Goal: Check status: Check status

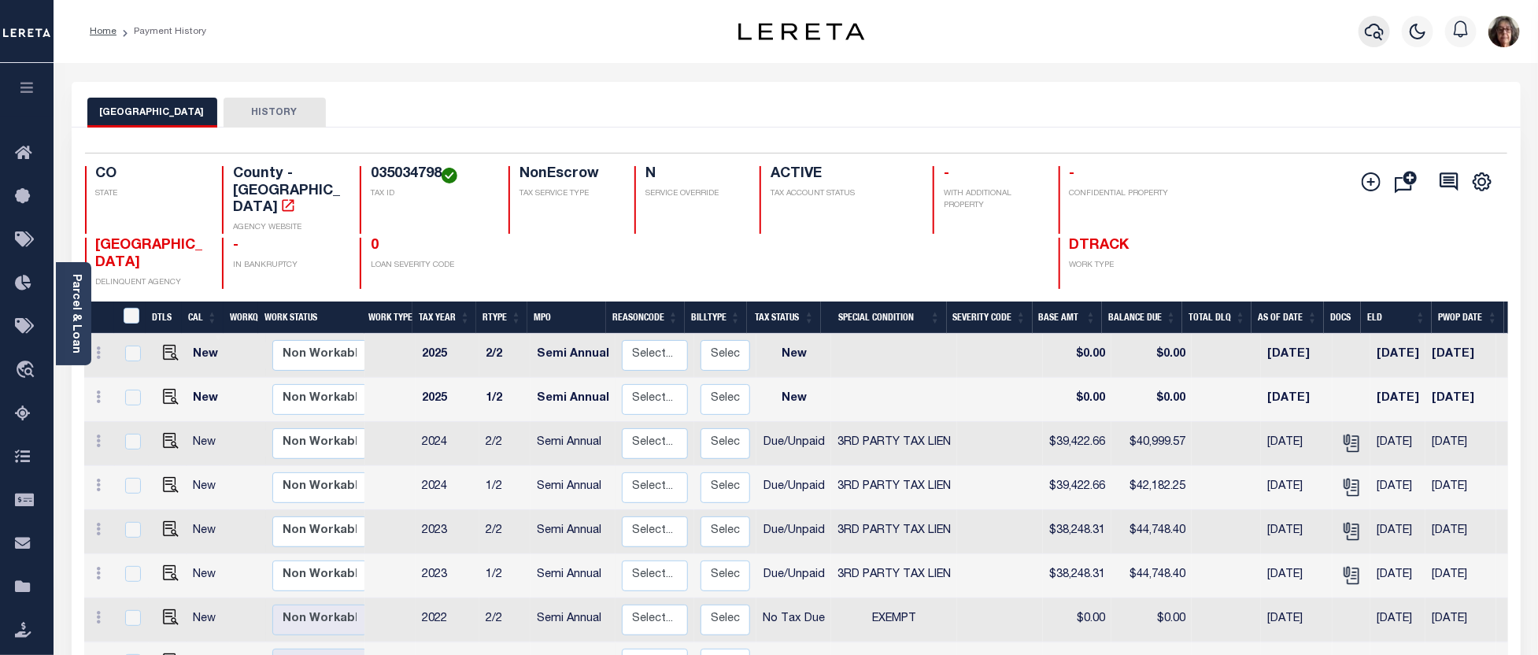
click at [1381, 29] on icon "button" at bounding box center [1373, 32] width 19 height 17
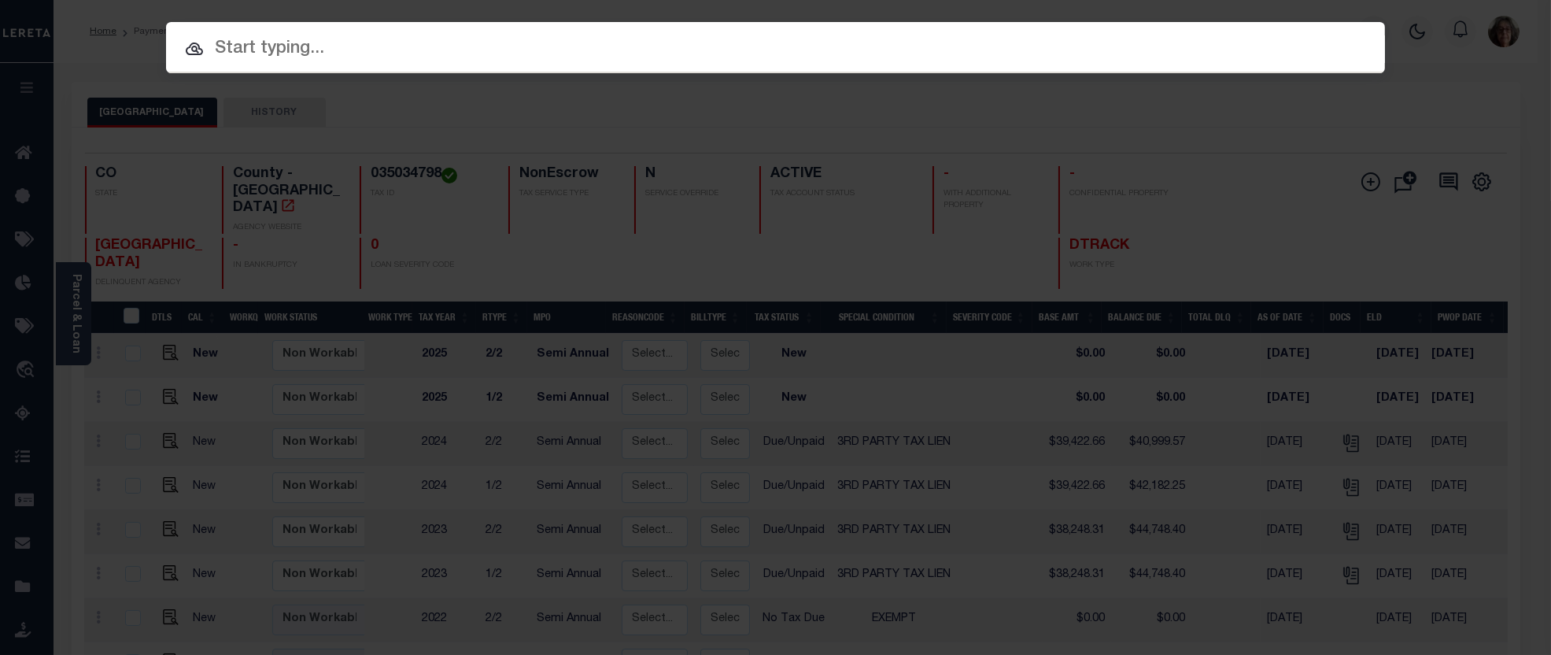
paste input "470658001"
type input "470658001"
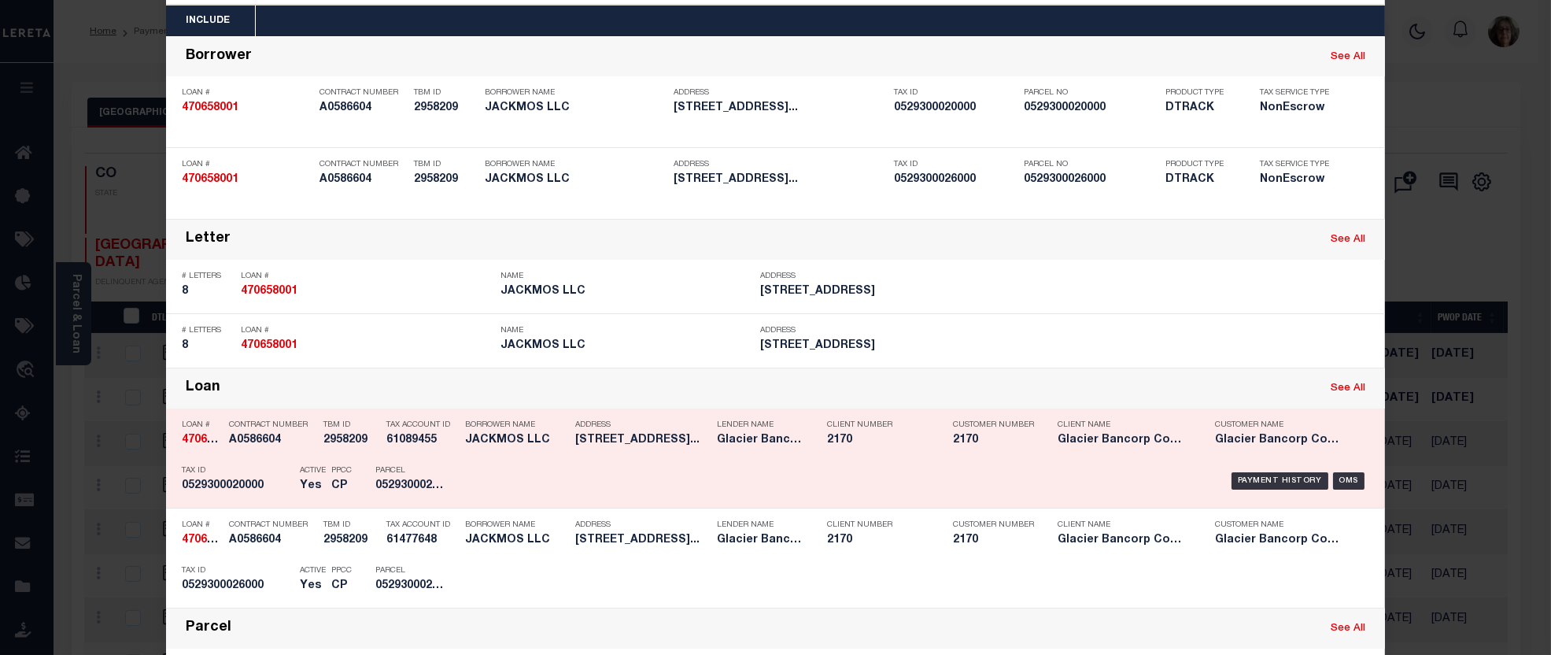
scroll to position [262, 0]
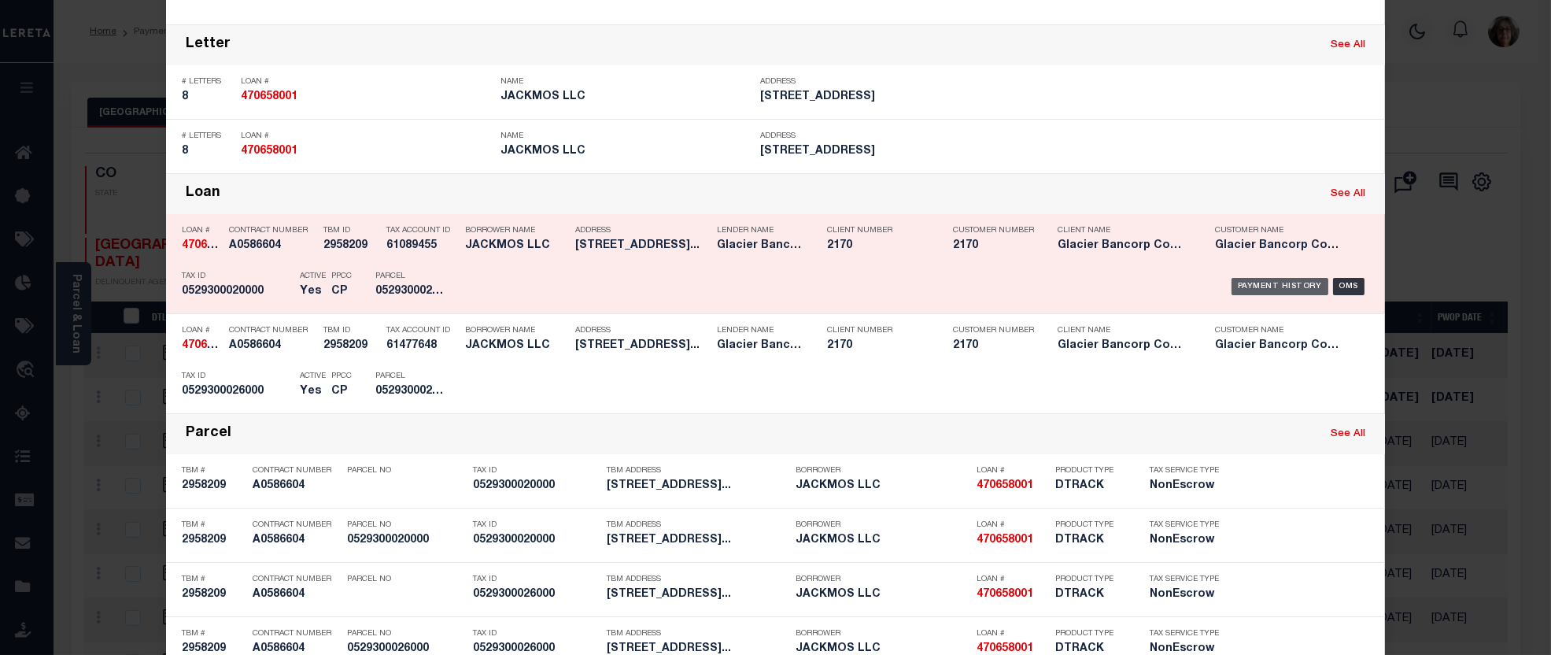
click at [1283, 283] on div "Payment History" at bounding box center [1279, 286] width 97 height 17
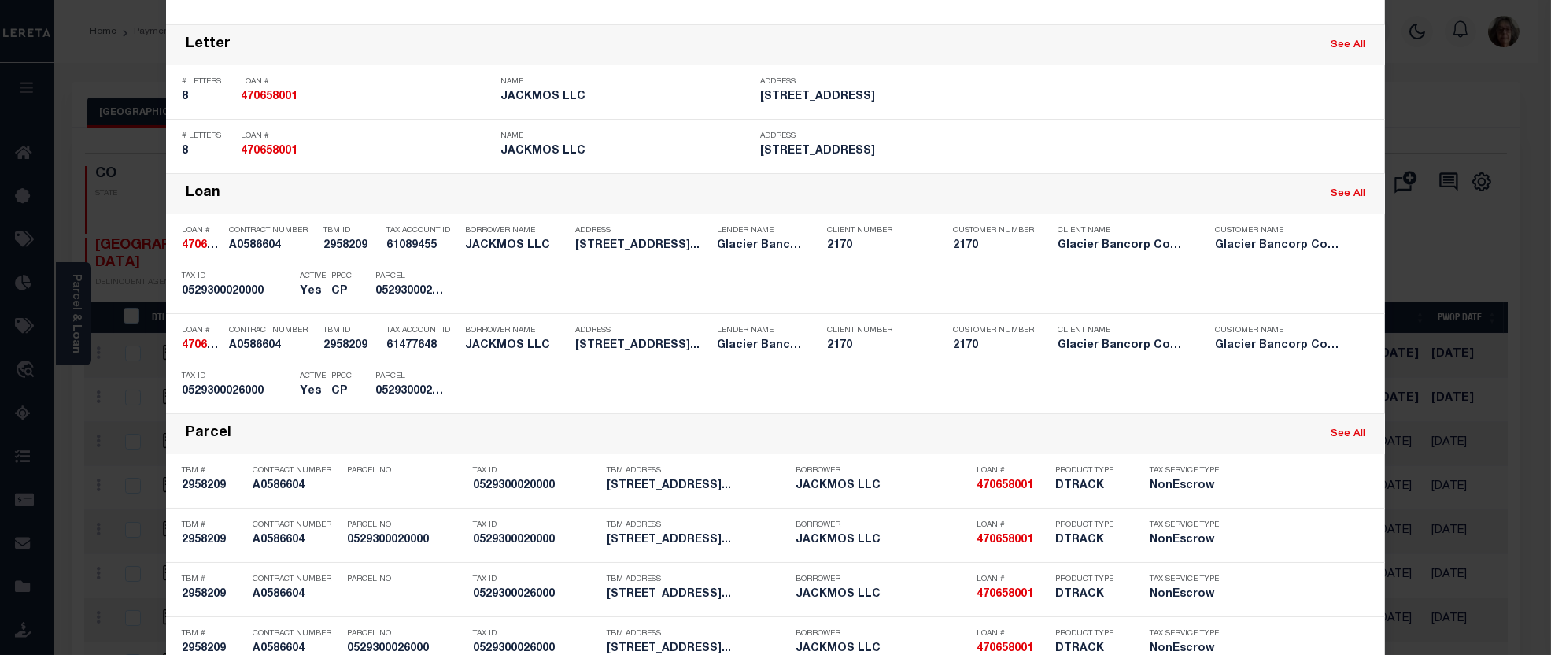
scroll to position [0, 0]
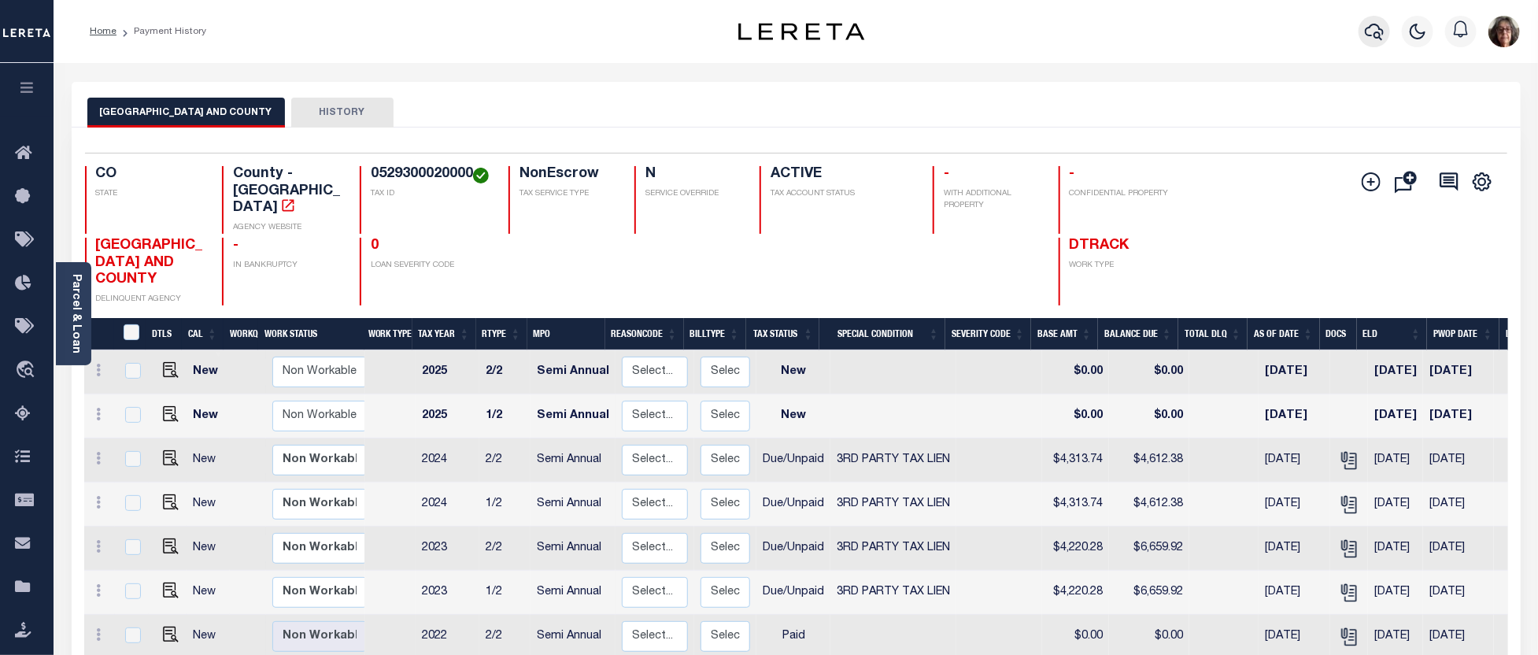
click at [1373, 32] on icon "button" at bounding box center [1373, 31] width 19 height 19
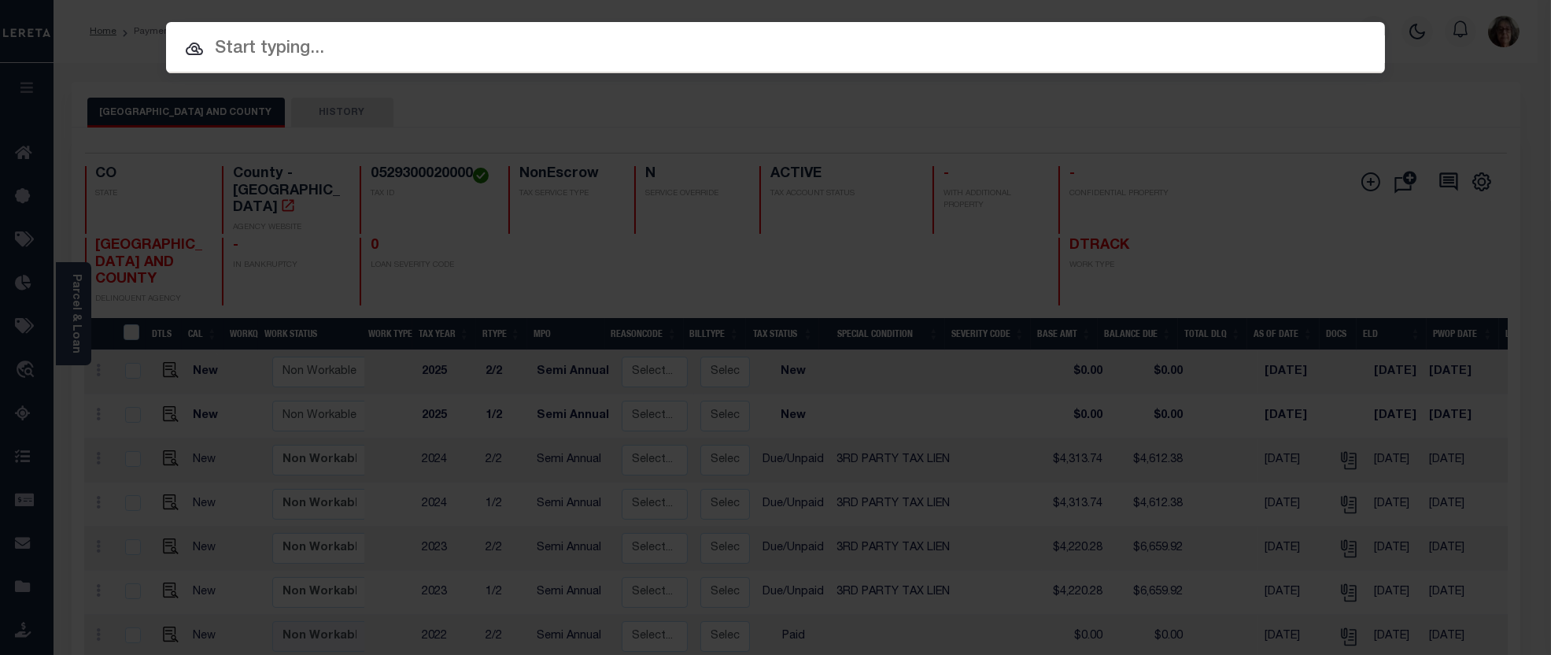
click at [217, 47] on input "text" at bounding box center [775, 49] width 1219 height 28
paste input "R327108211112"
type input "R327108211112"
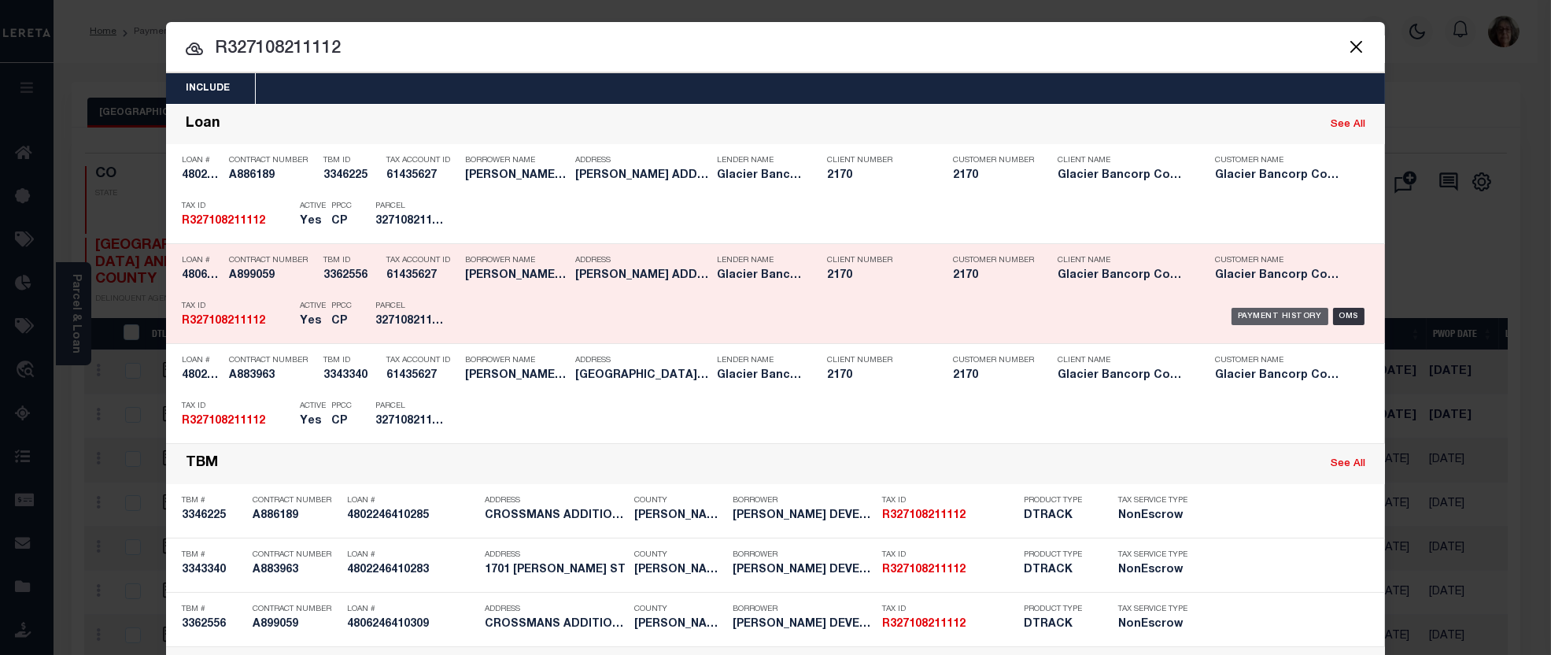
click at [1273, 319] on div "Payment History" at bounding box center [1279, 316] width 97 height 17
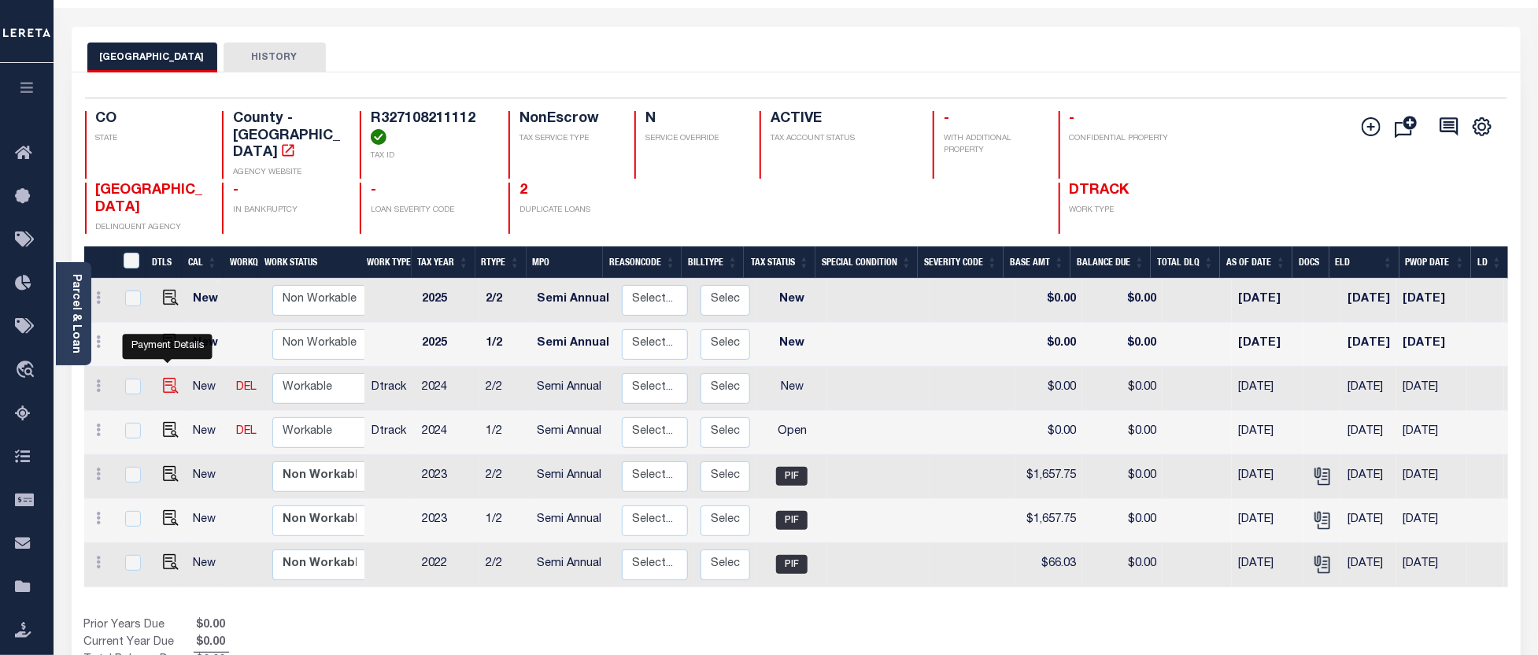
click at [167, 378] on img "" at bounding box center [171, 386] width 16 height 16
checkbox input "true"
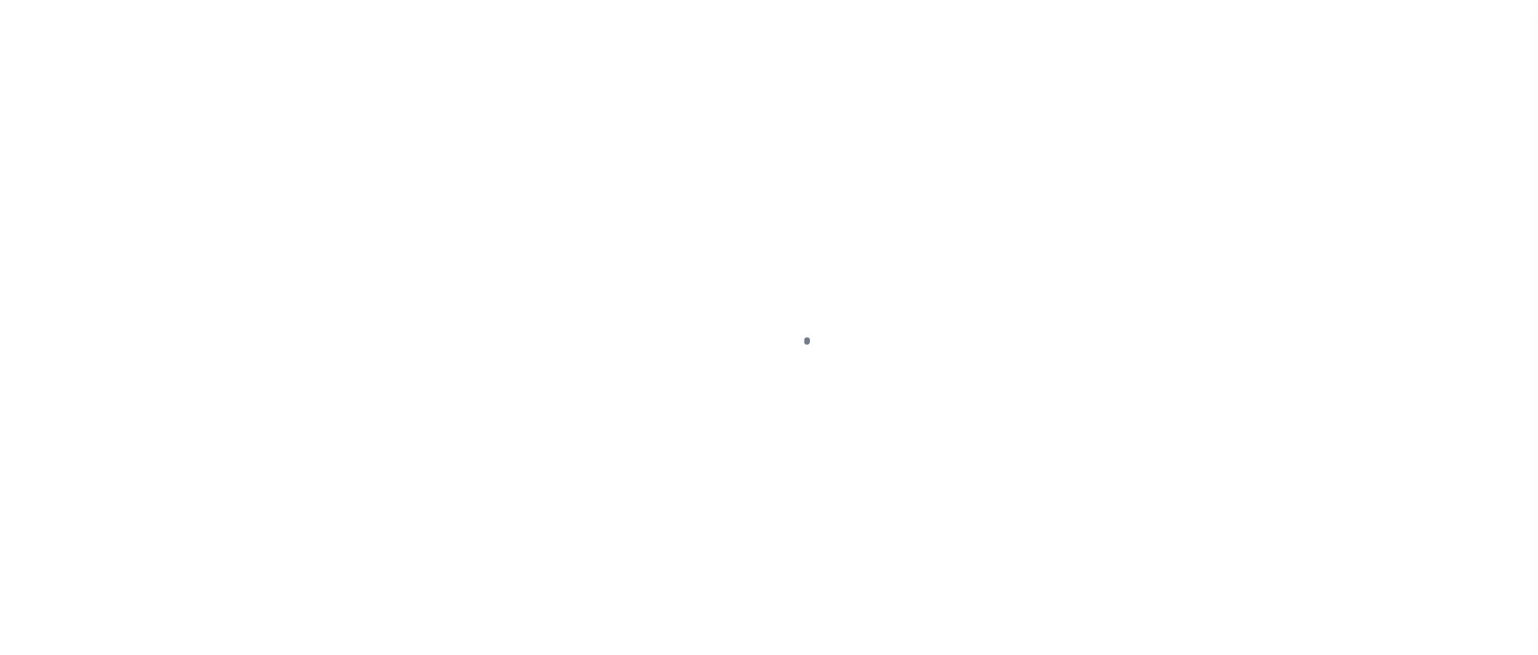
select select "NW2"
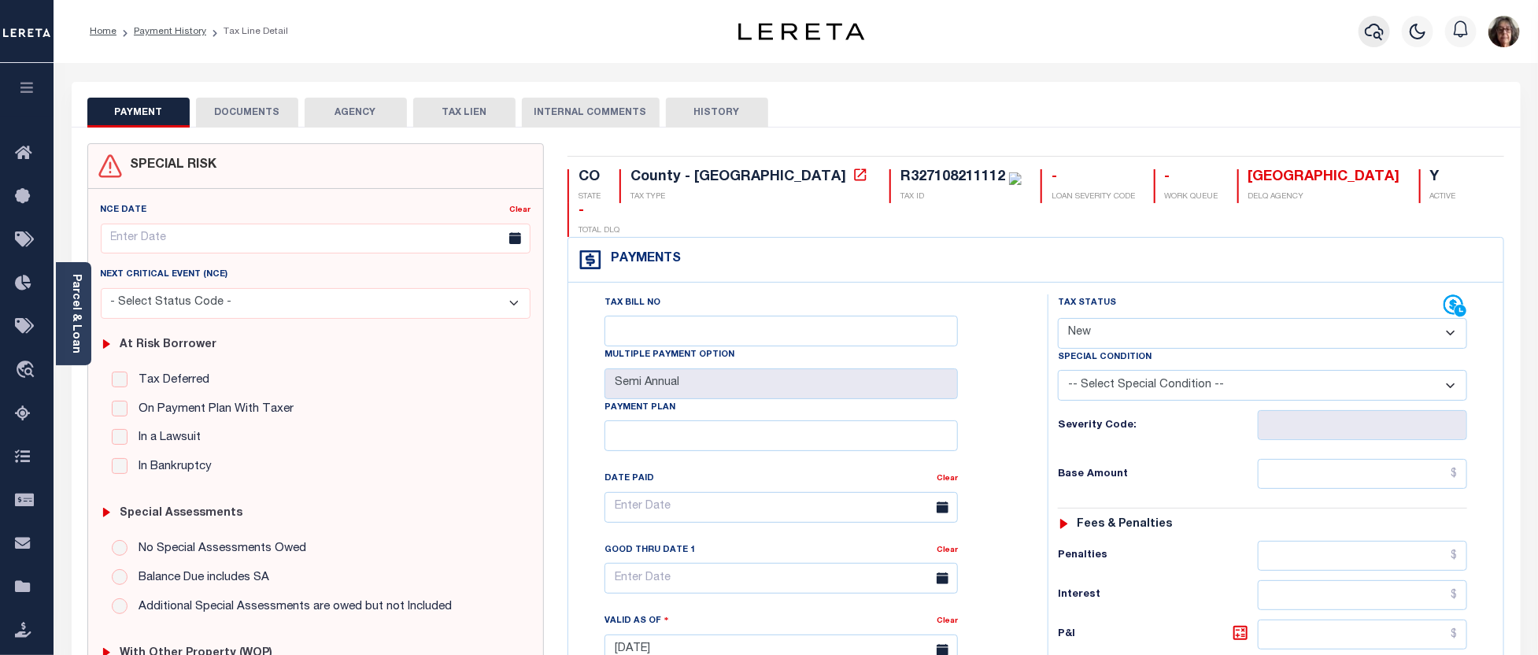
click at [1368, 29] on icon "button" at bounding box center [1373, 31] width 19 height 19
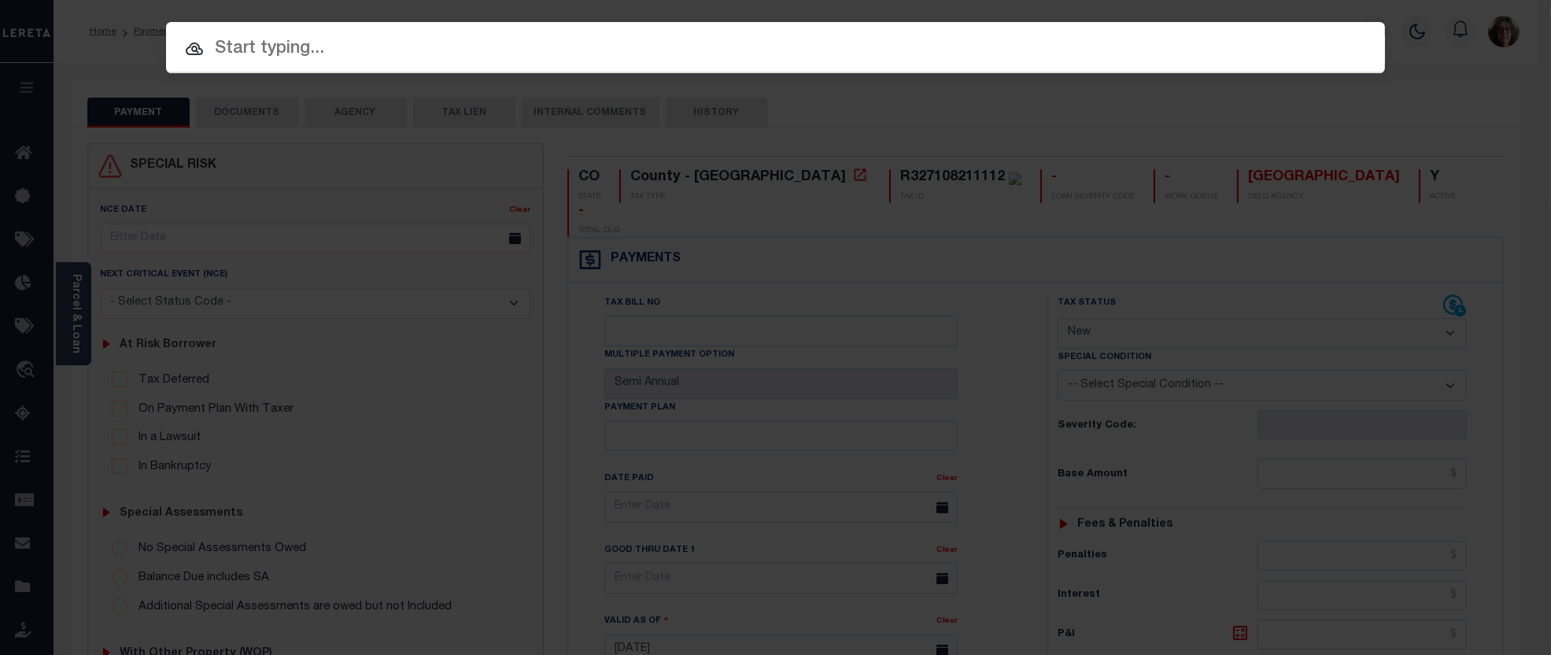
paste input "R327108211112"
type input "R327108211112"
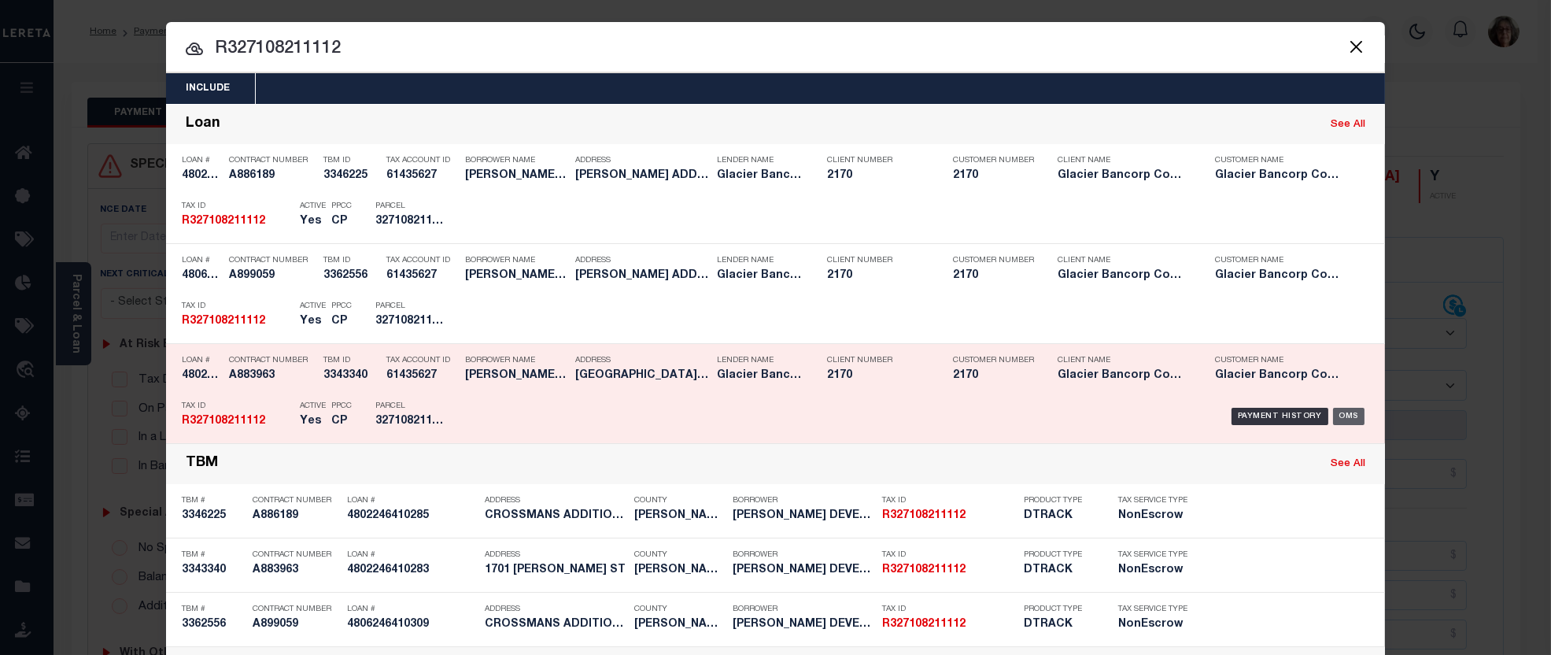
click at [1340, 419] on div "OMS" at bounding box center [1349, 416] width 32 height 17
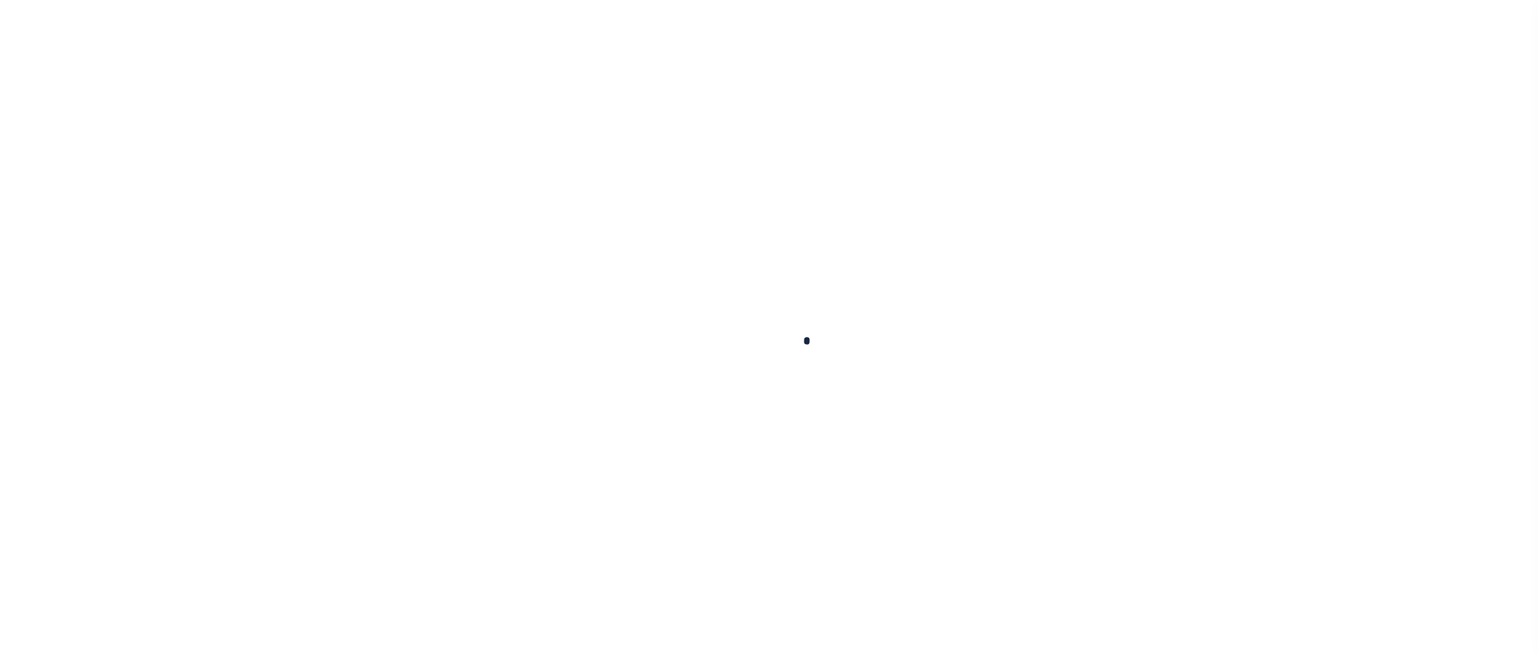
type input "4802246410283"
type input "CROSSMAN'S DEVELOPMENT LTD"
select select
type input "27999 COUNTY ROAD 301"
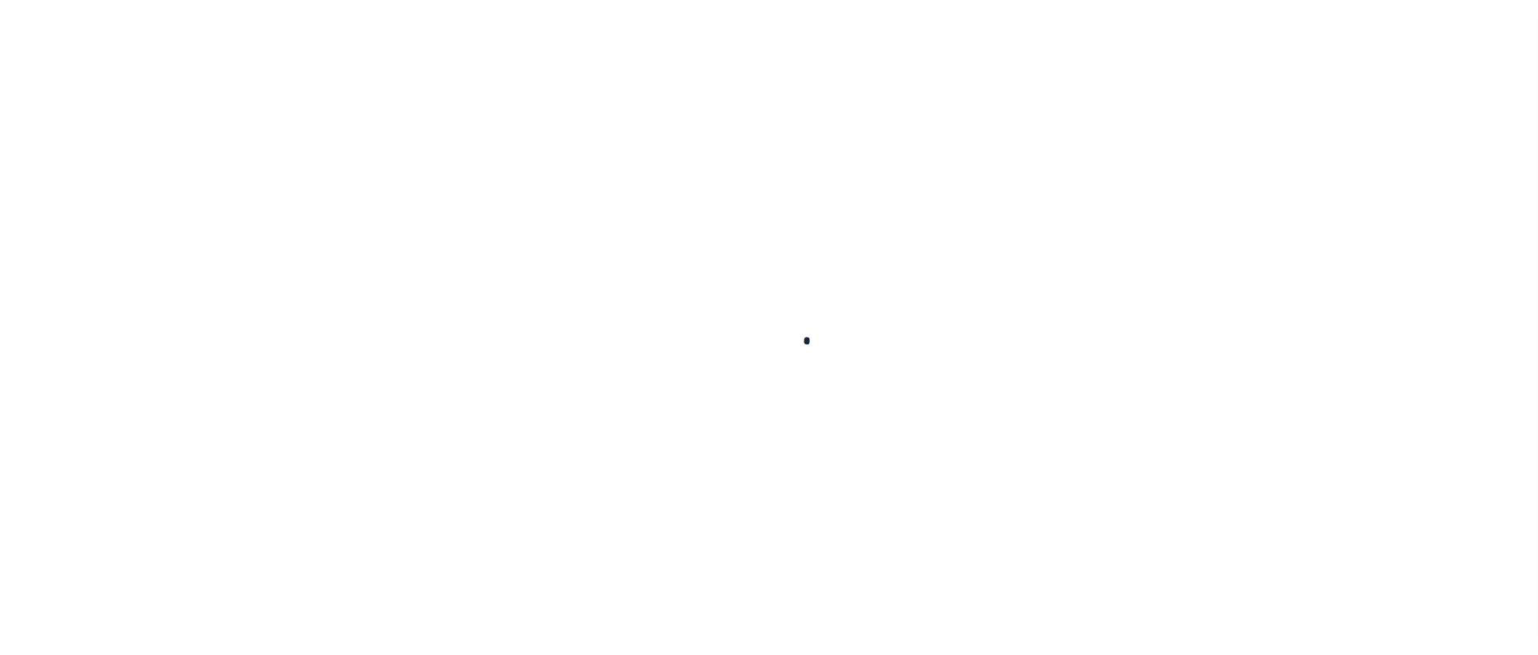
type input "BUENA VISTA CO 81211-9700"
select select "NonEscrow"
type input "1701 INGALLS STREET"
type input "327108207136,327108211138,327108212182,186,188"
type input "LAKEWOOD CO 80214"
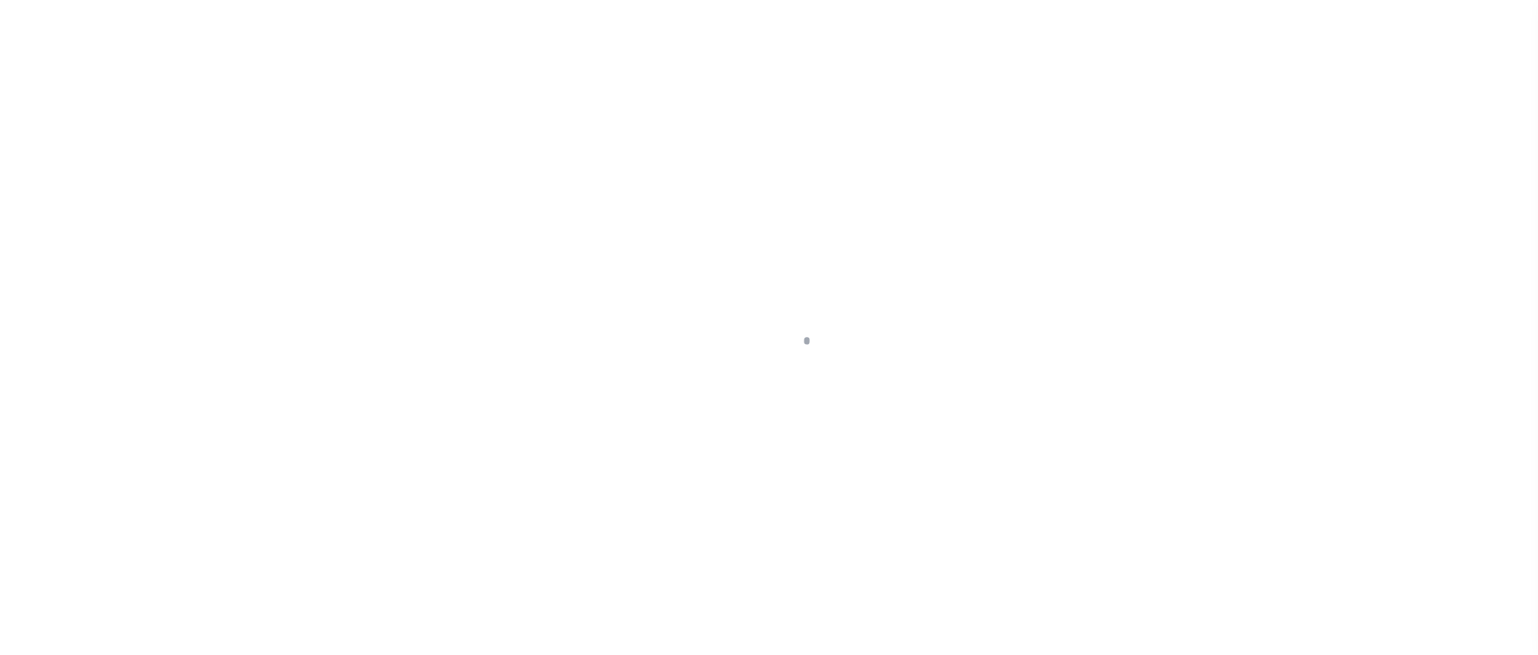
type input "CO"
select select
select select "4581"
select select "2"
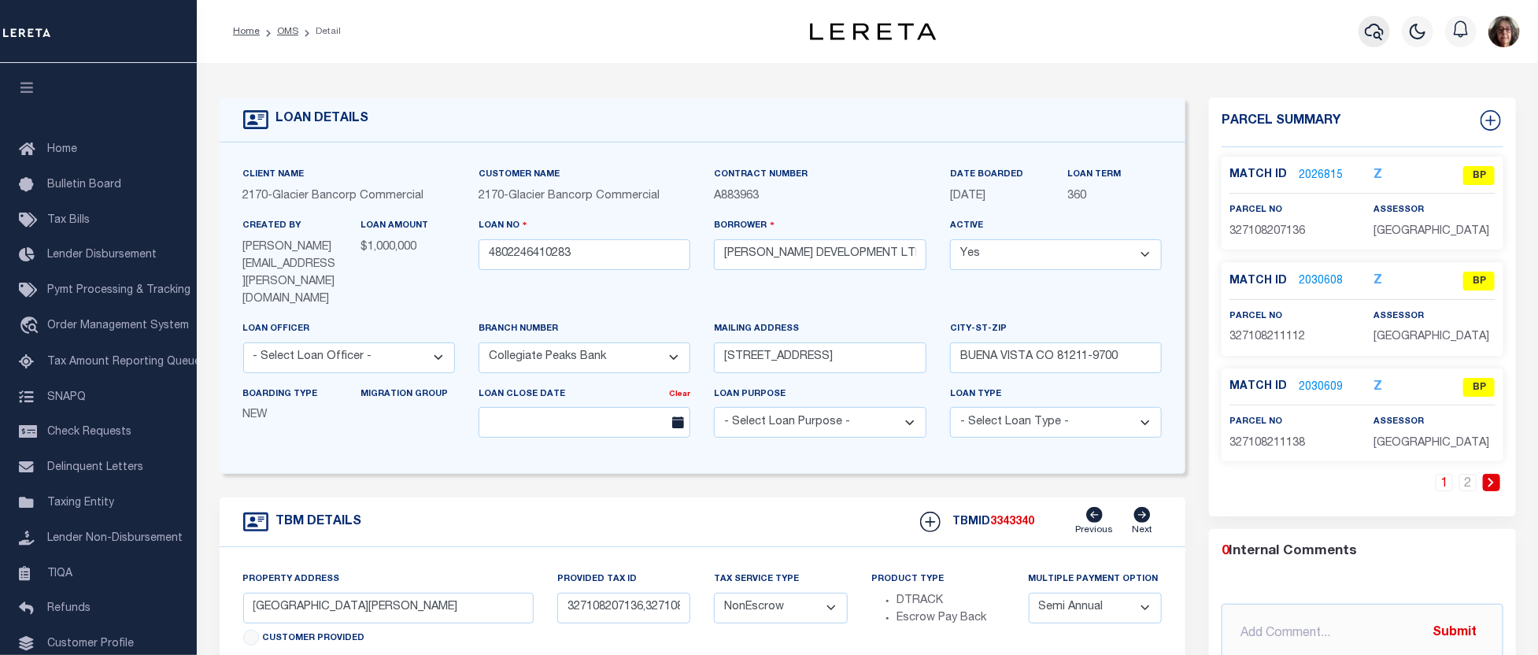
click at [1377, 32] on icon "button" at bounding box center [1373, 32] width 19 height 17
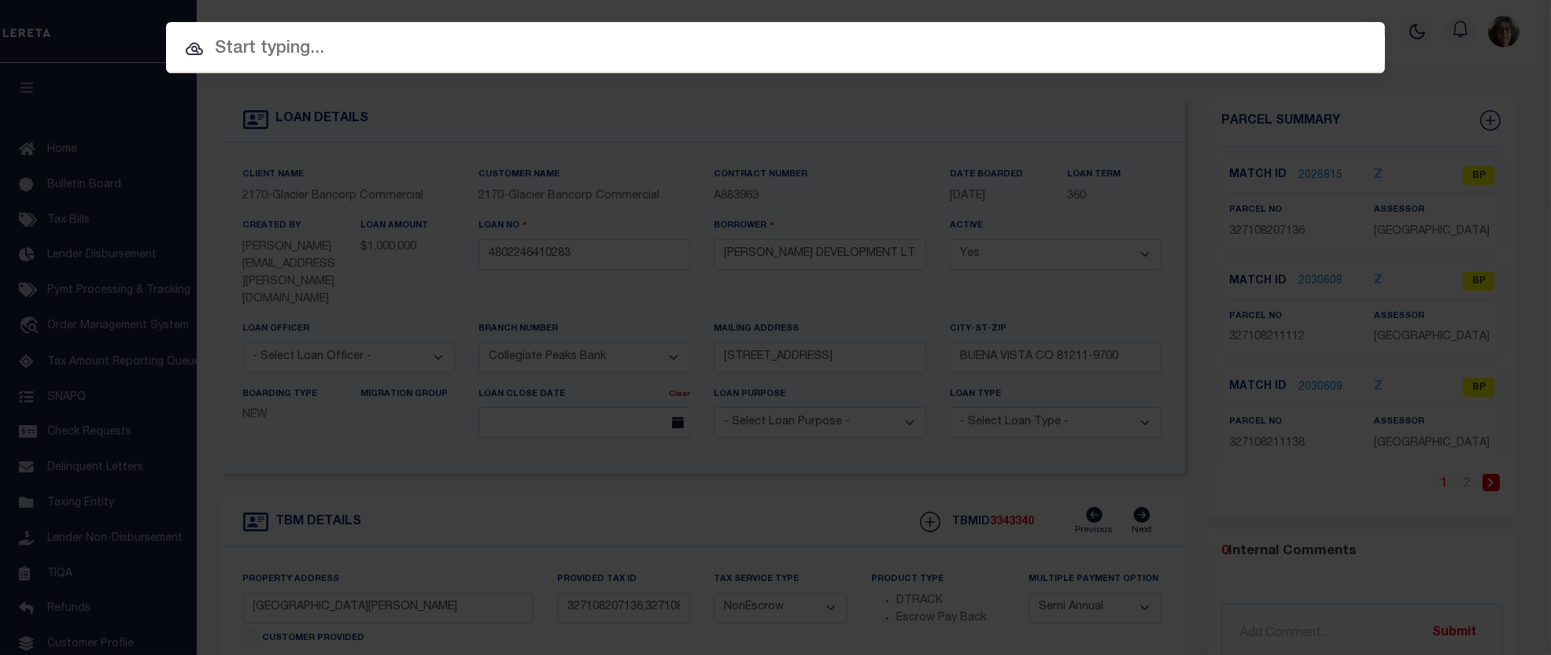
paste input "R0103020"
type input "R0103020"
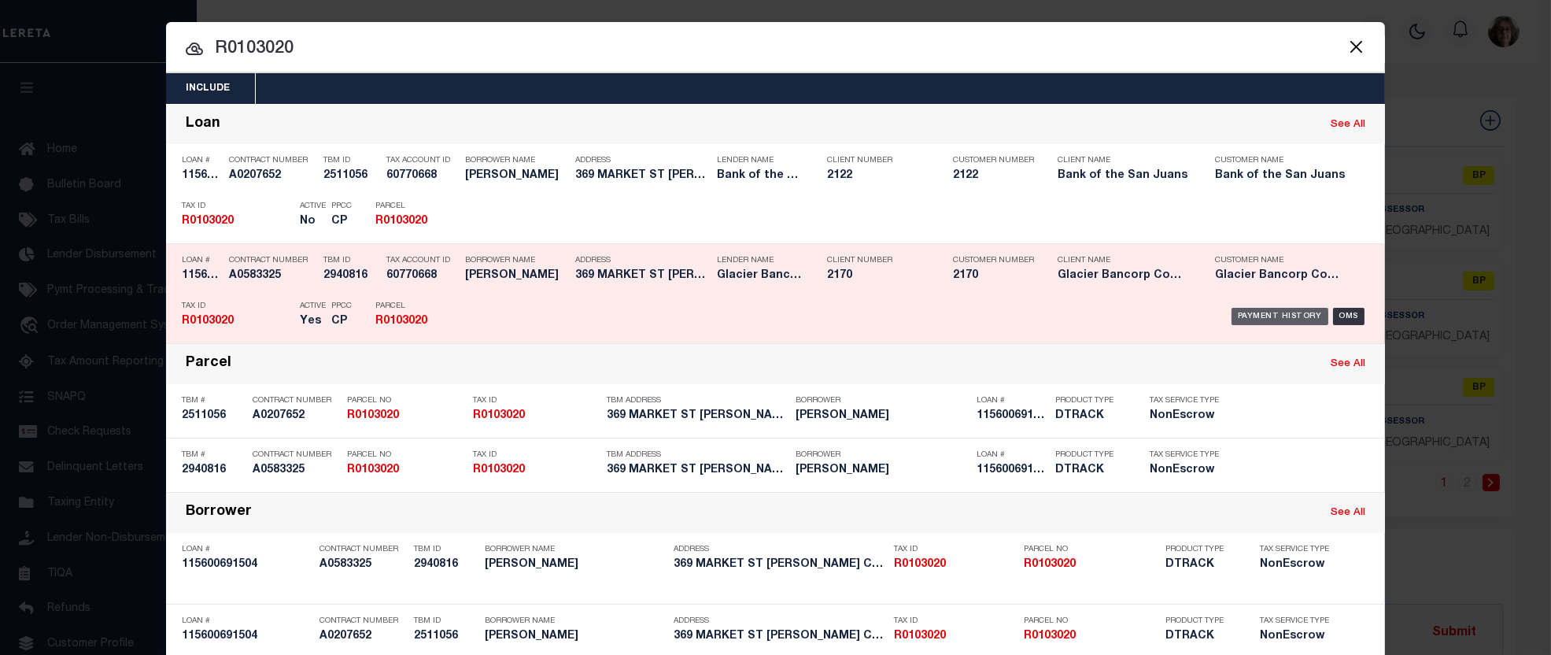
click at [1292, 317] on div "Payment History" at bounding box center [1279, 316] width 97 height 17
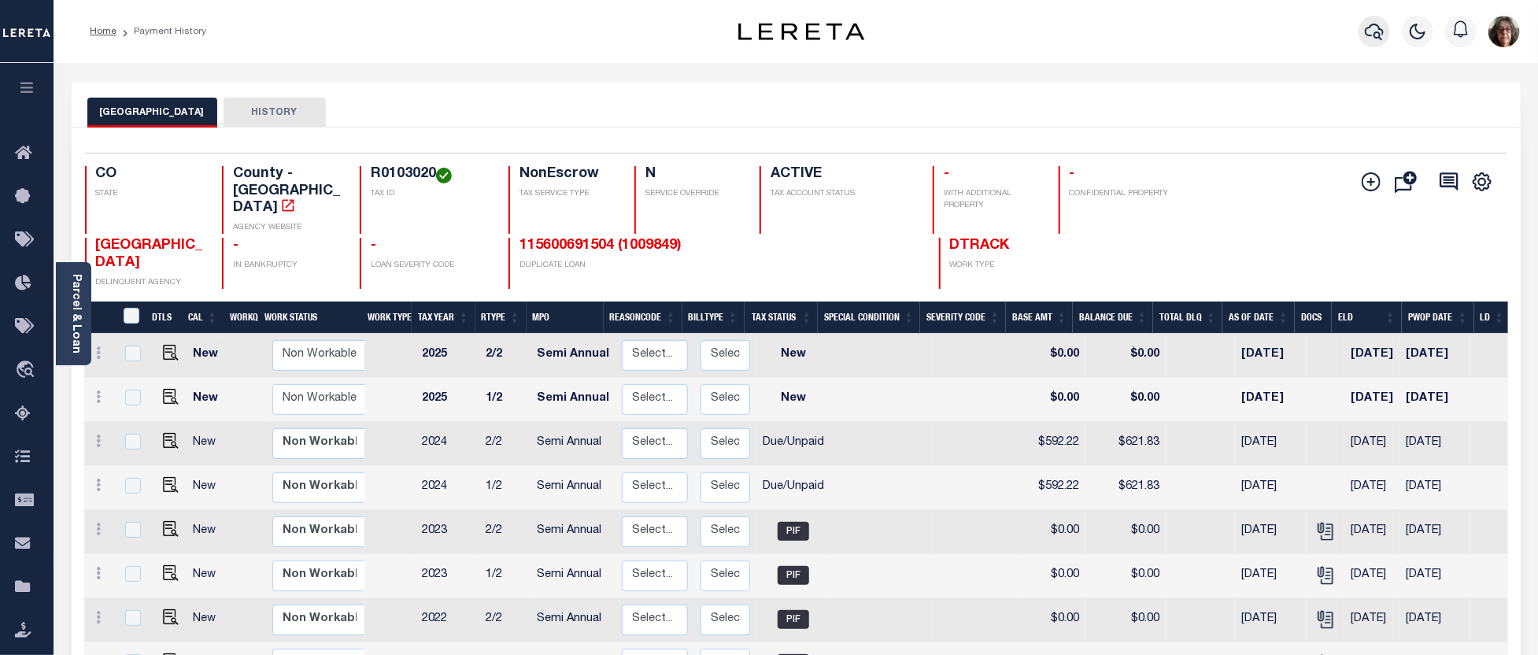
click at [1371, 28] on icon "button" at bounding box center [1373, 31] width 19 height 19
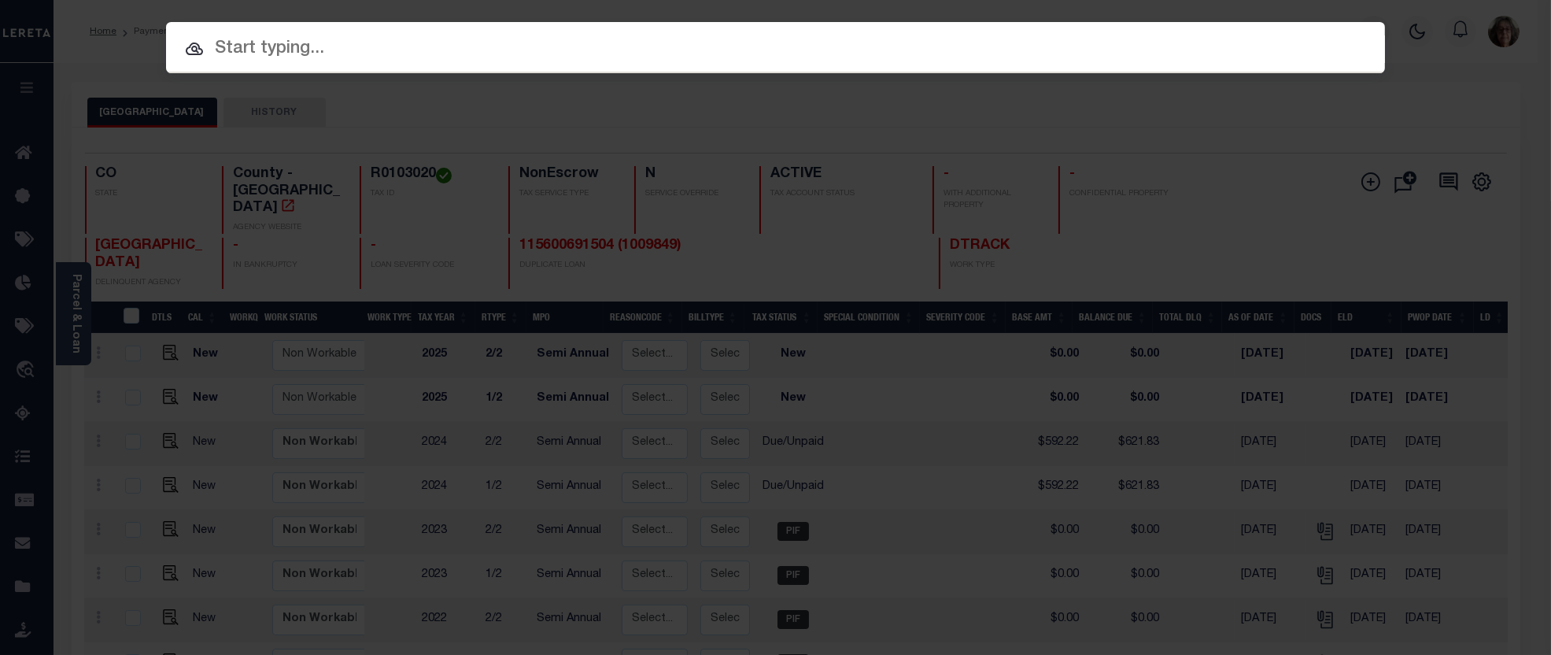
paste input "0529300020000"
type input "0529300020000"
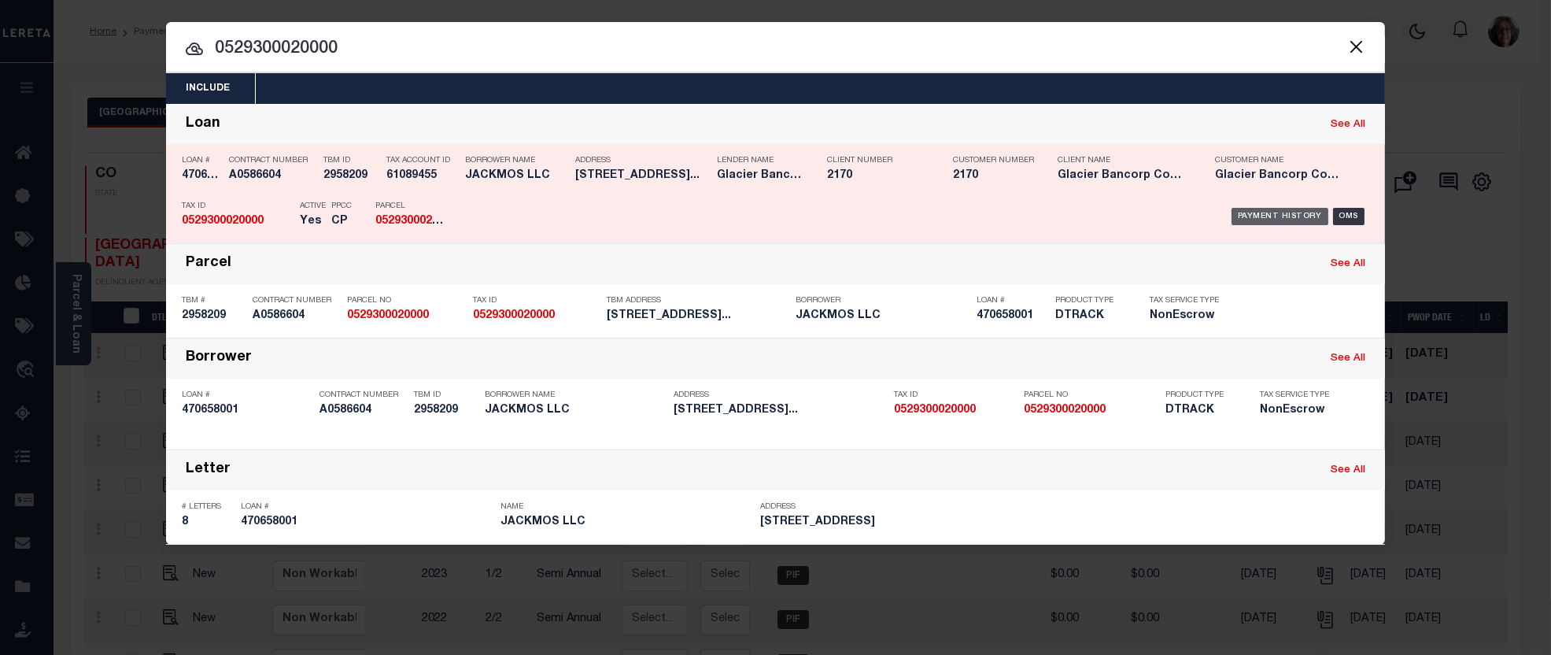
click at [1257, 213] on div "Payment History" at bounding box center [1279, 216] width 97 height 17
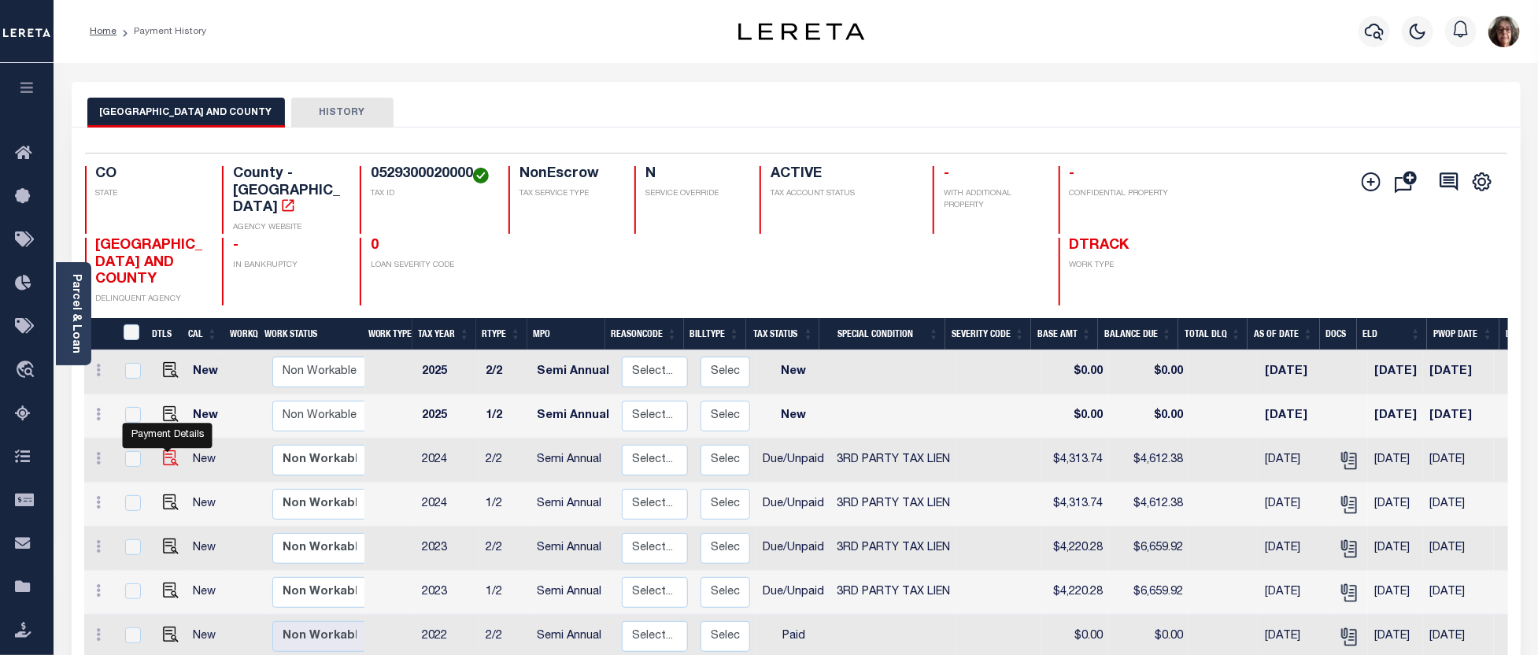
click at [163, 450] on img "" at bounding box center [171, 458] width 16 height 16
checkbox input "true"
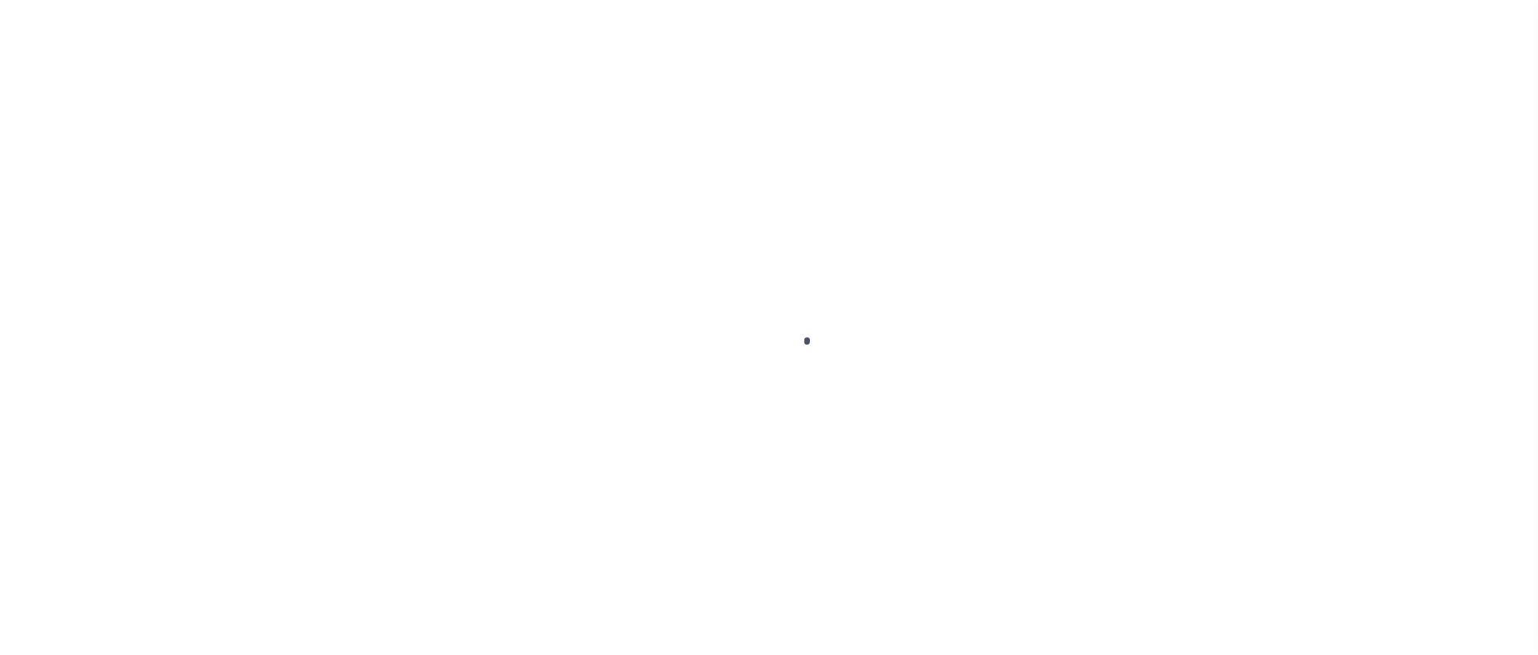
select select "DUE"
select select "20"
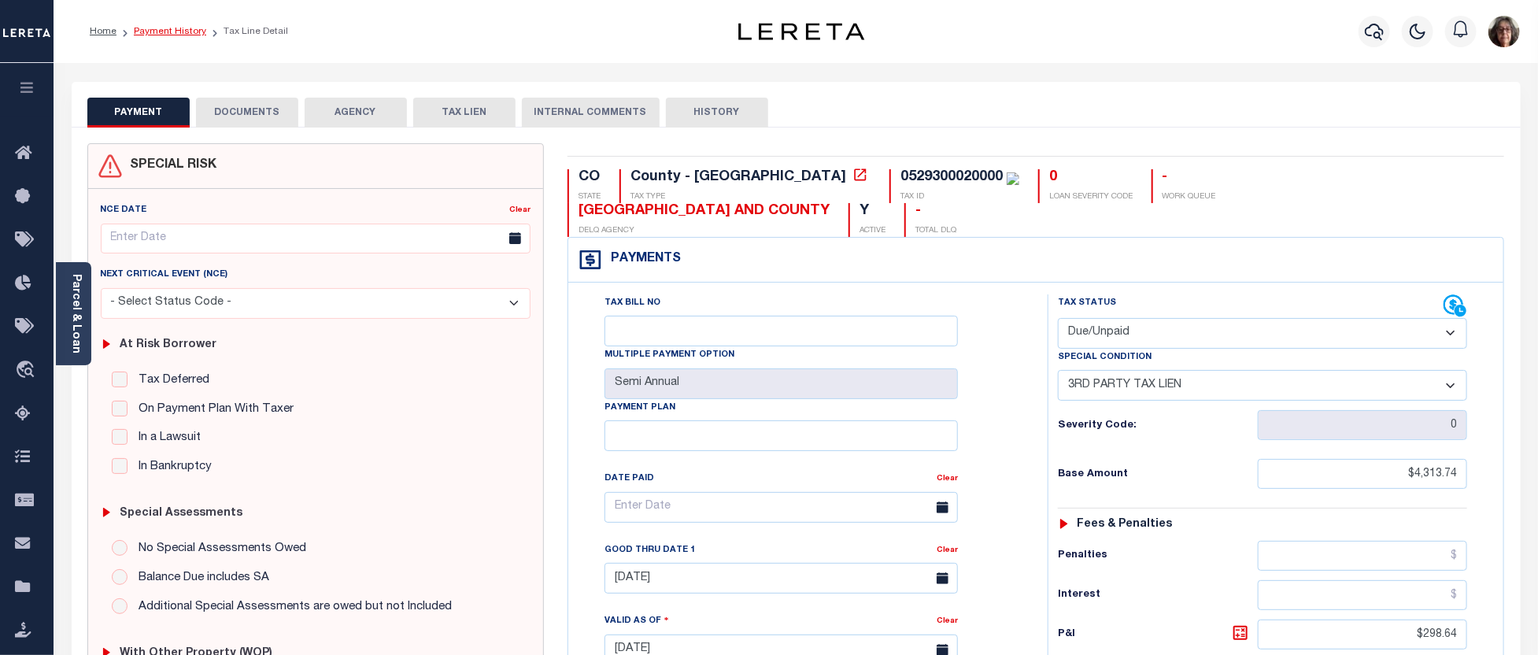
click at [161, 31] on link "Payment History" at bounding box center [170, 31] width 72 height 9
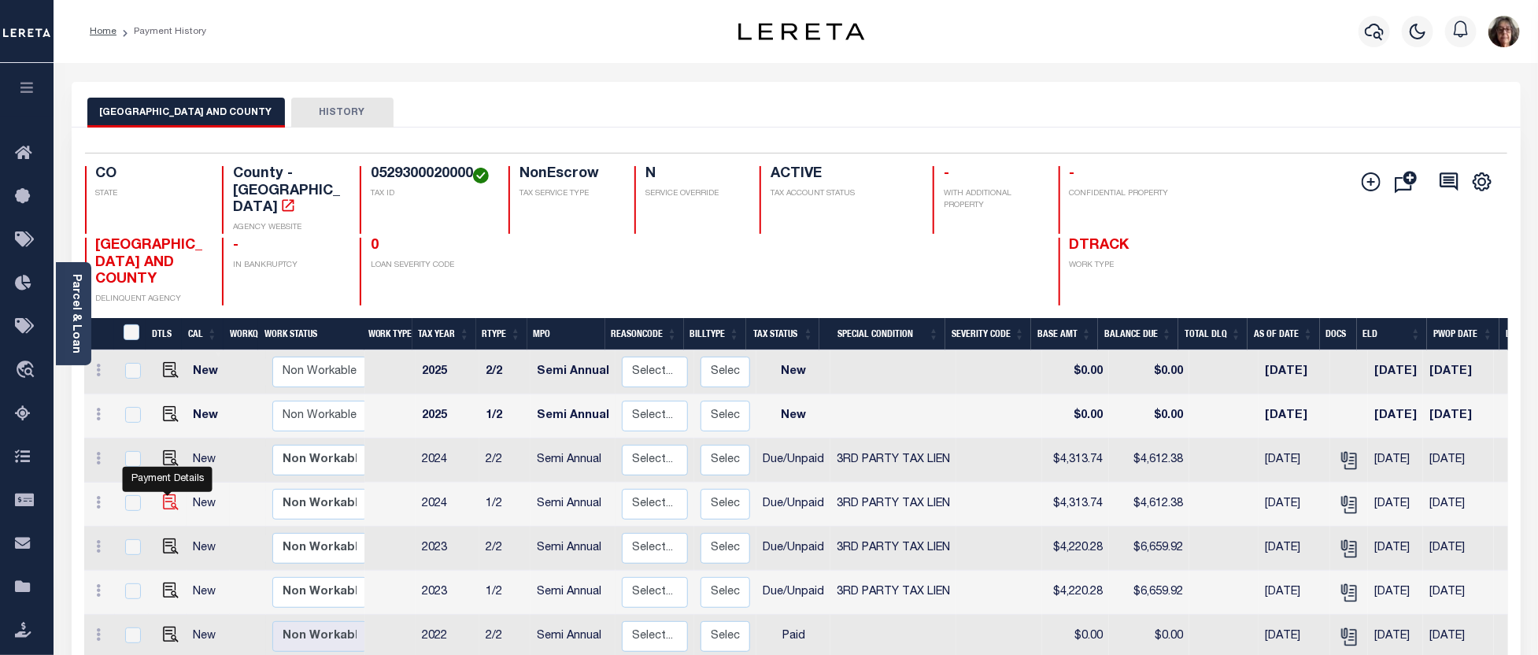
click at [164, 494] on img "" at bounding box center [171, 502] width 16 height 16
checkbox input "true"
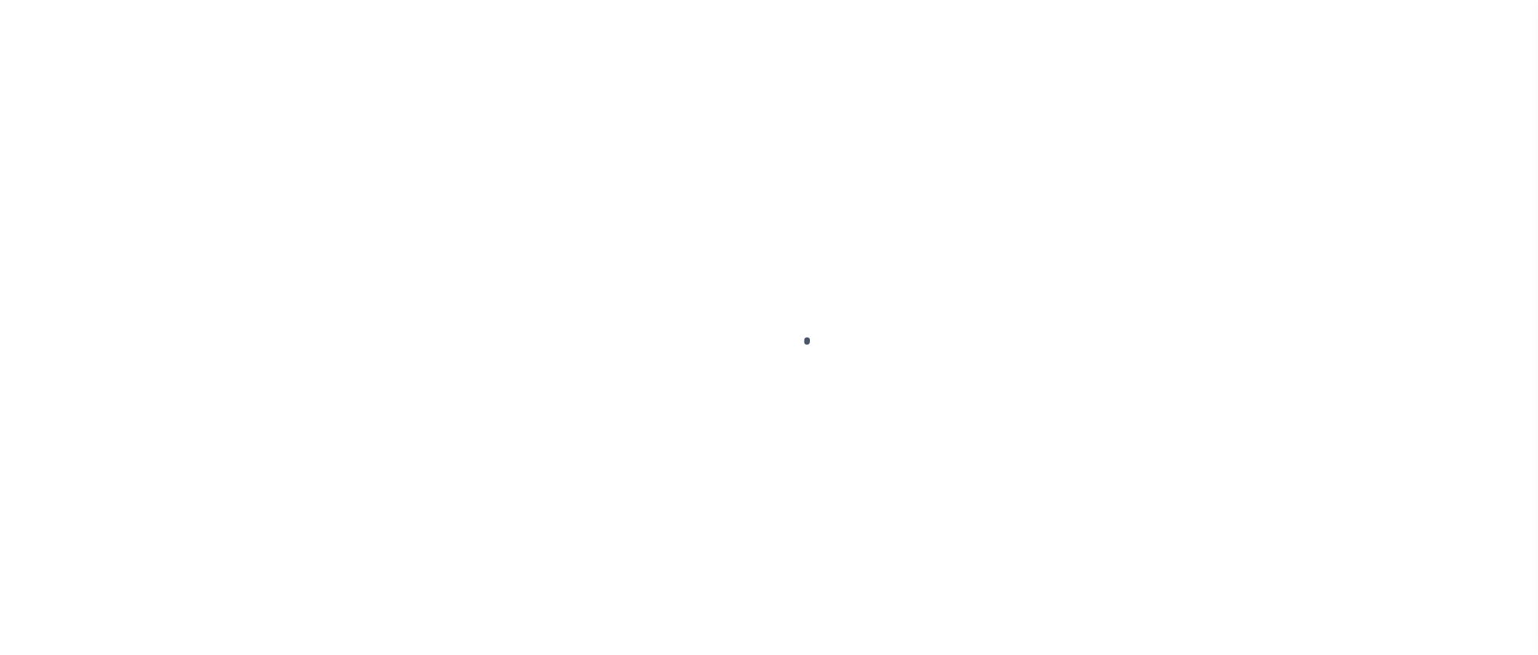
select select "DUE"
select select "20"
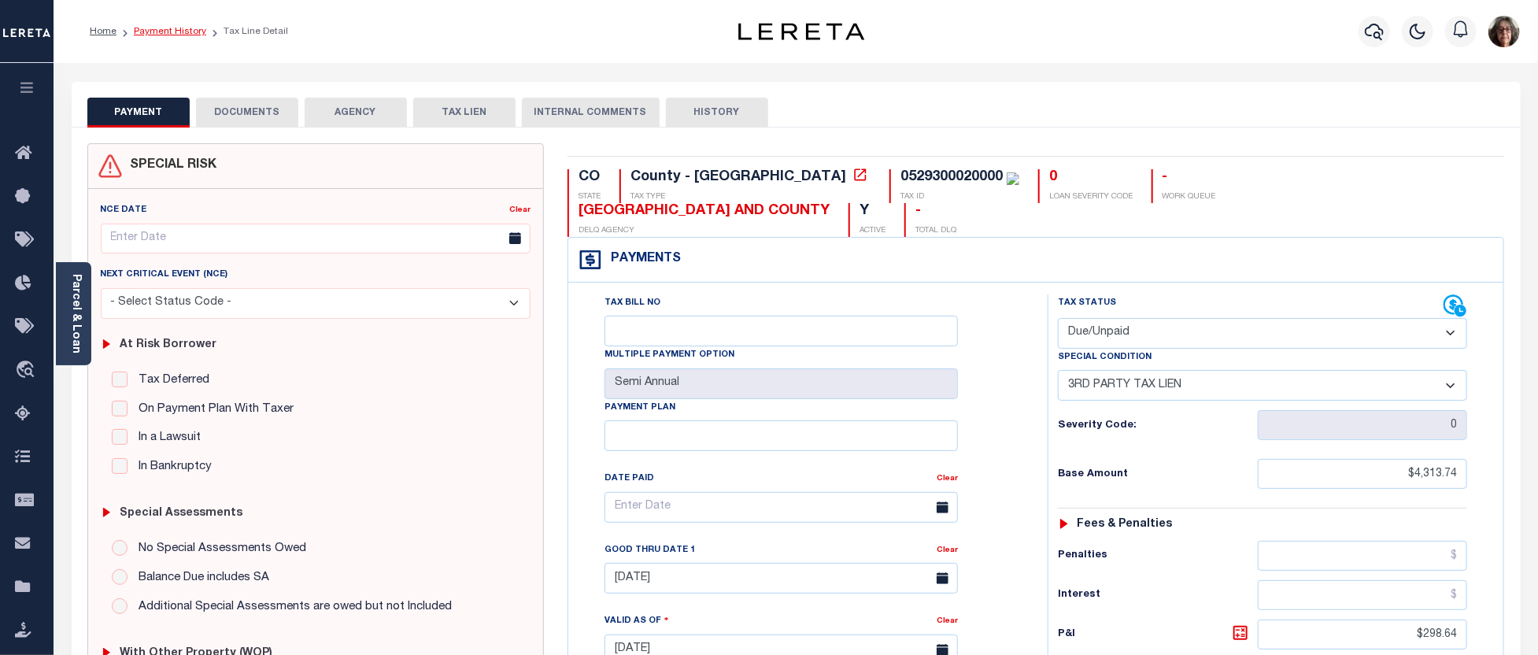
click at [161, 31] on link "Payment History" at bounding box center [170, 31] width 72 height 9
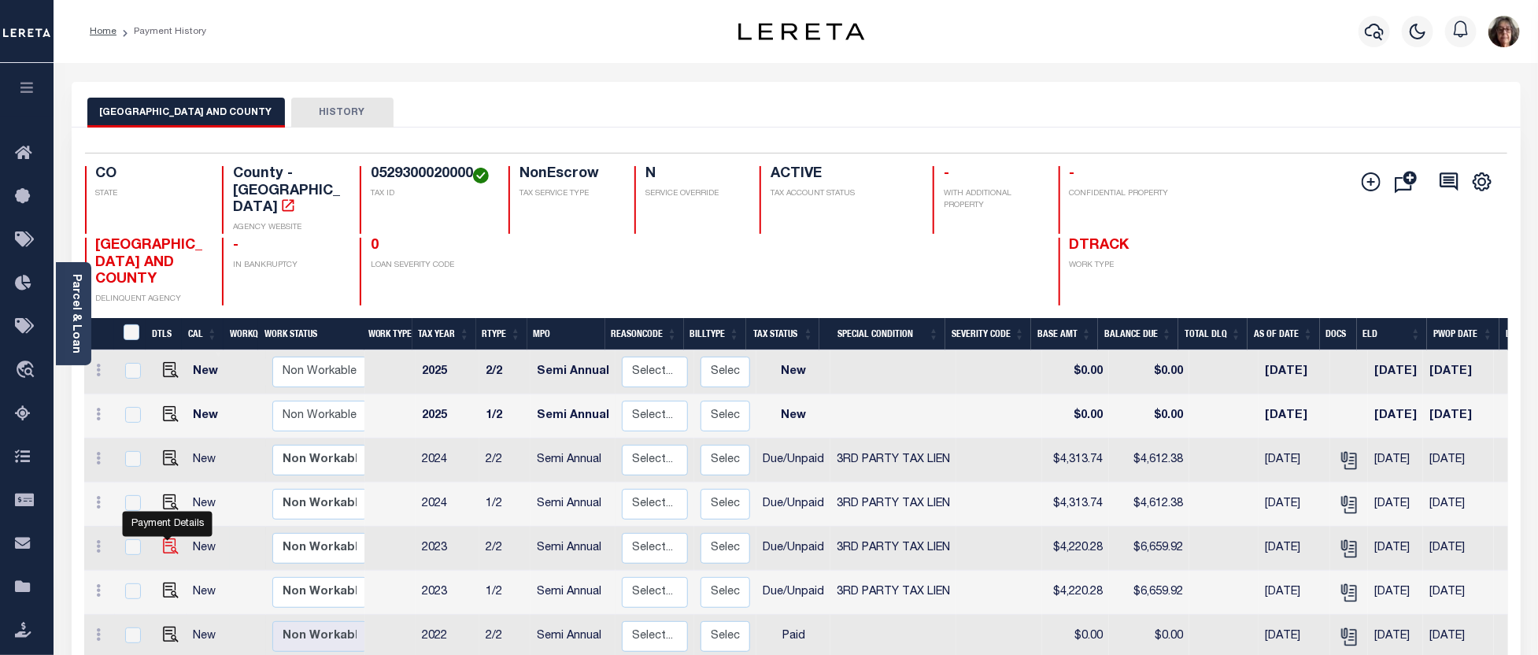
click at [171, 538] on img "" at bounding box center [171, 546] width 16 height 16
checkbox input "true"
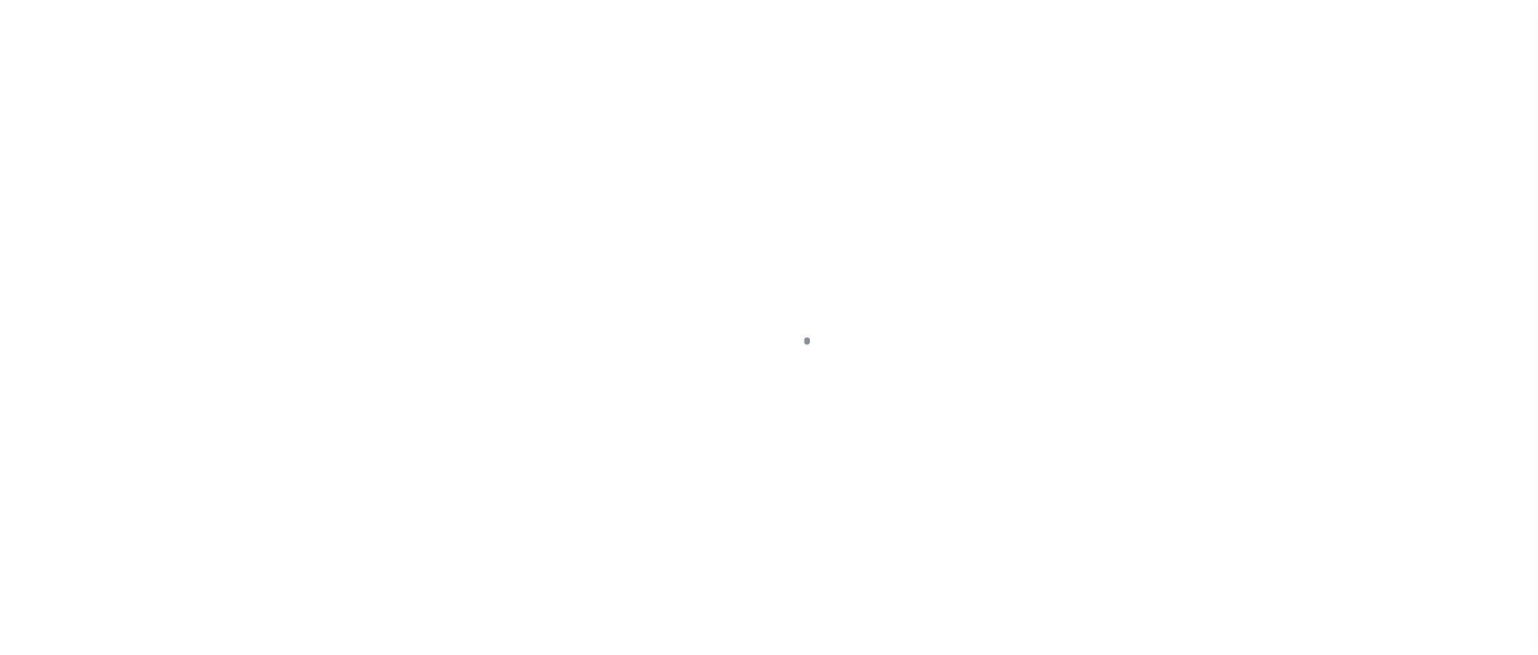
select select "DUE"
select select "20"
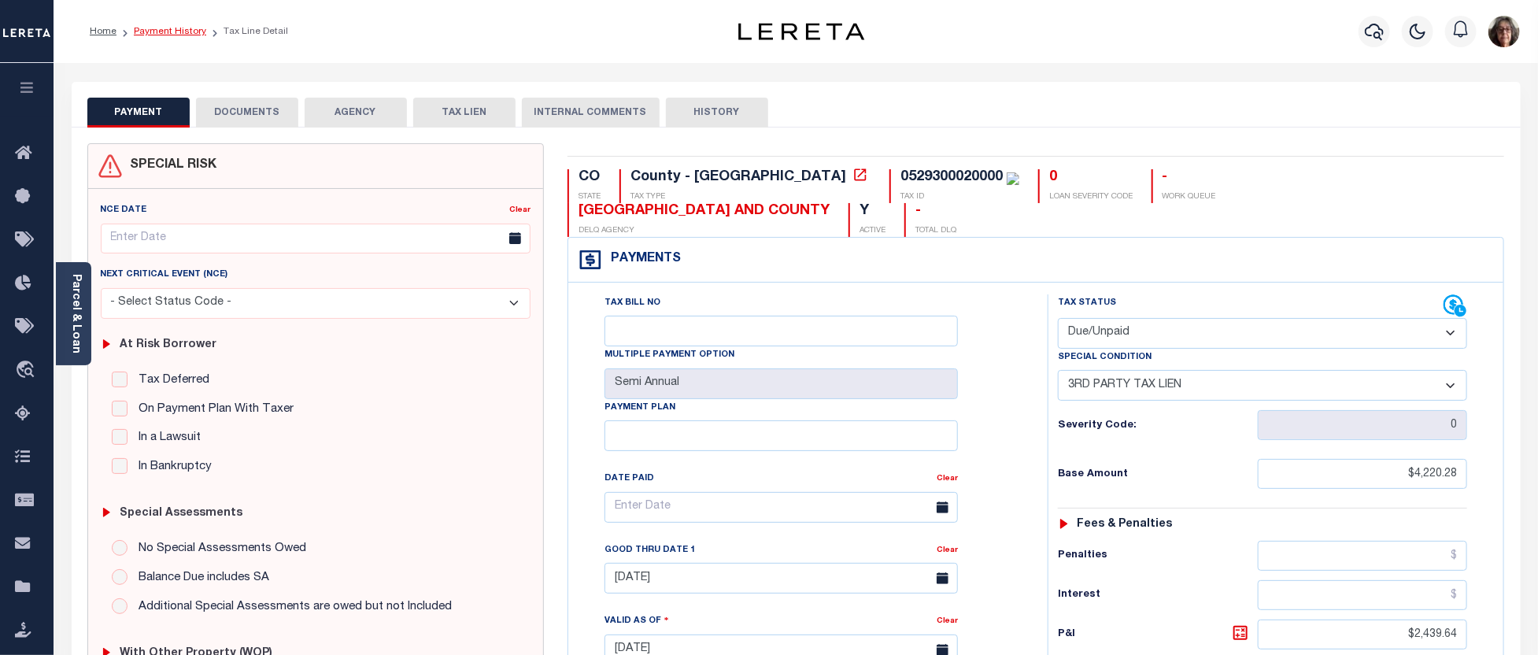
click at [167, 28] on link "Payment History" at bounding box center [170, 31] width 72 height 9
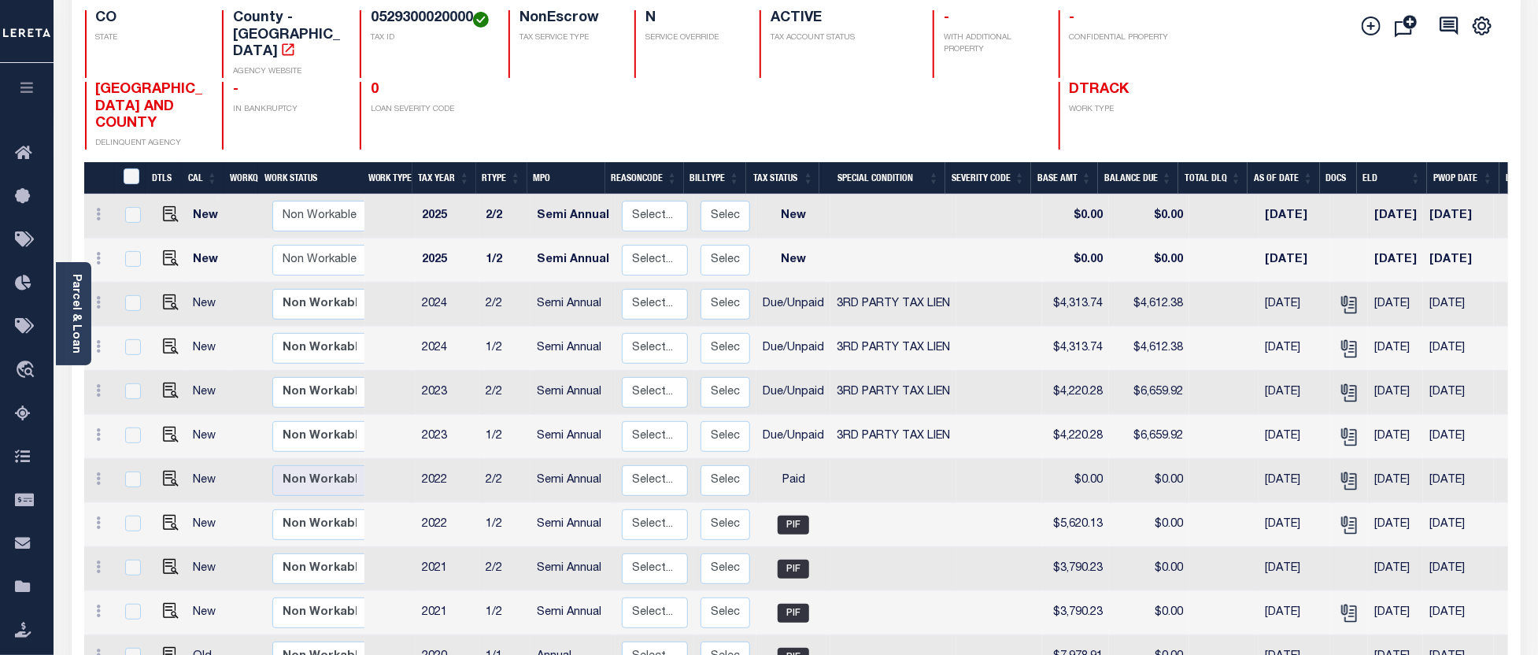
scroll to position [262, 0]
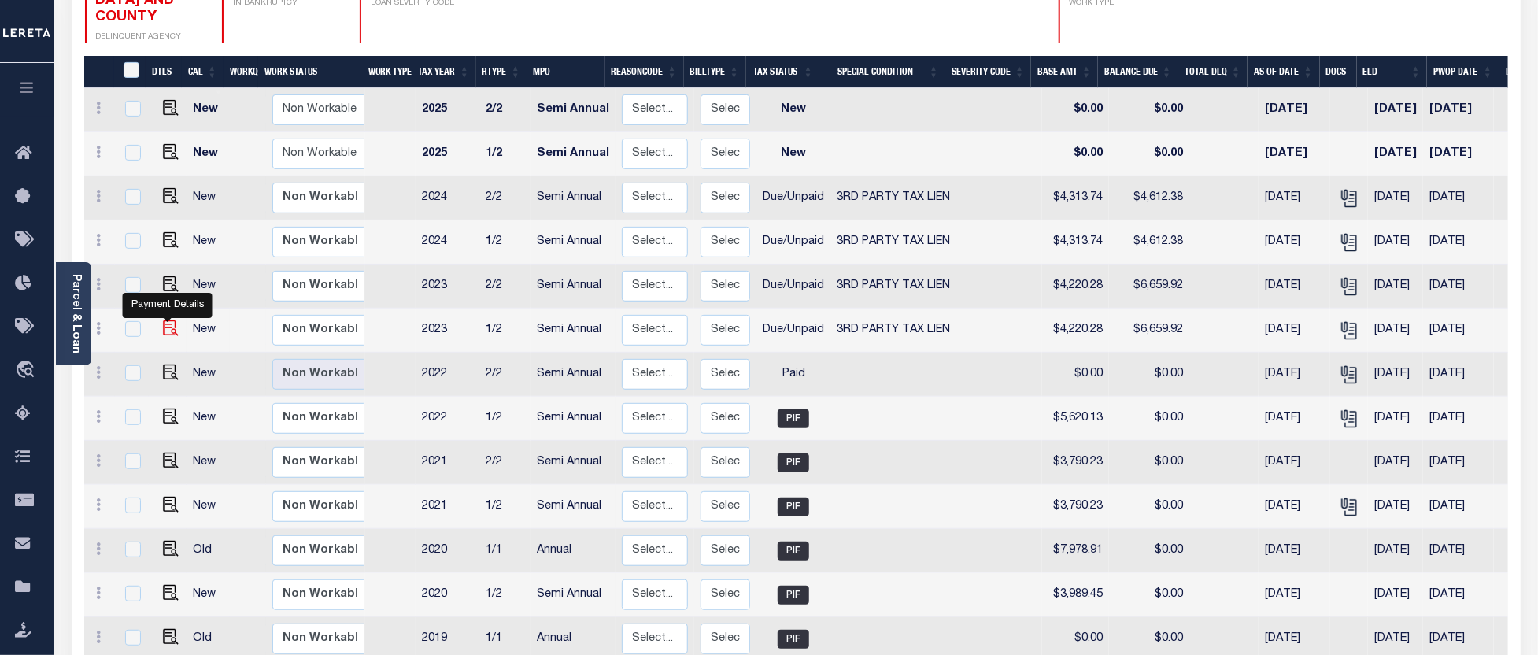
click at [168, 320] on img "" at bounding box center [171, 328] width 16 height 16
checkbox input "true"
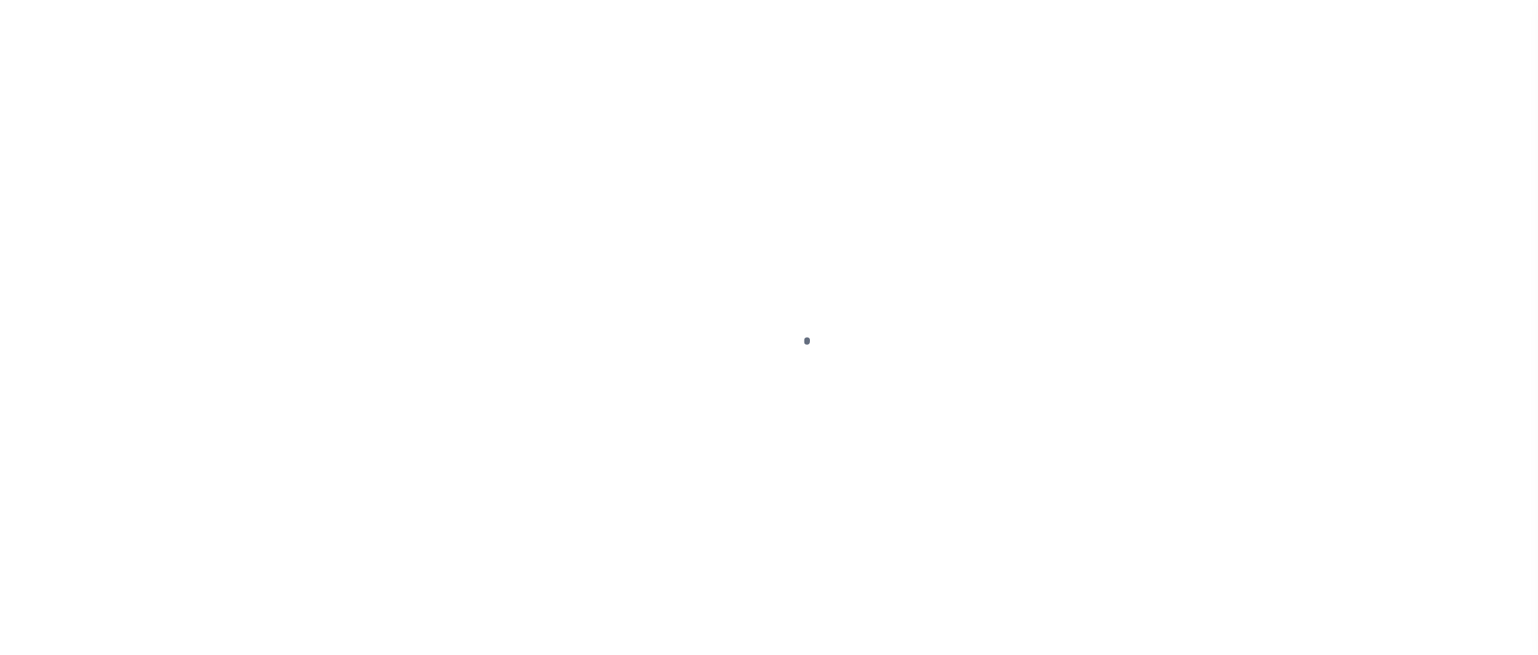
select select "DUE"
select select "20"
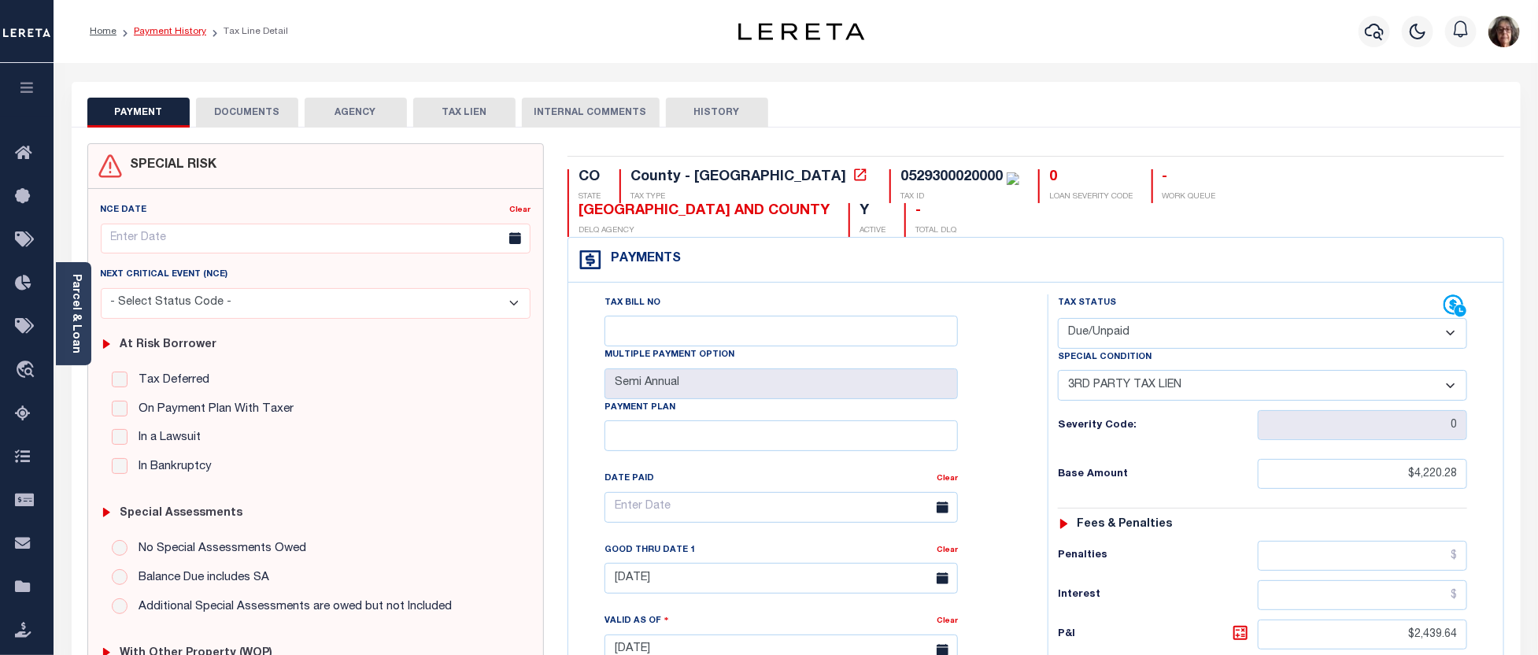
click at [174, 29] on link "Payment History" at bounding box center [170, 31] width 72 height 9
